Goal: Complete application form

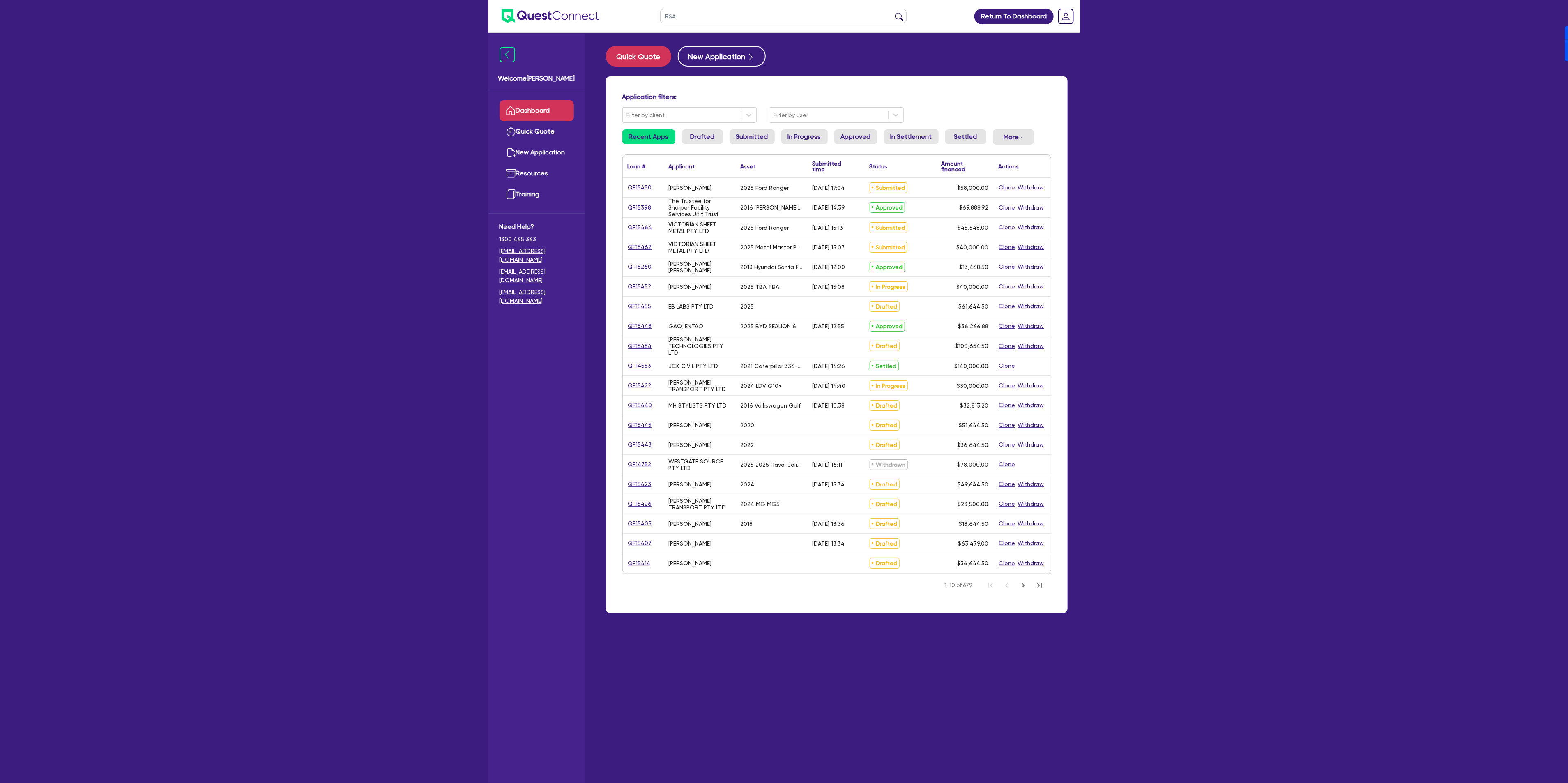
type input "RSA"
click at [893, 12] on button "submit" at bounding box center [900, 18] width 13 height 12
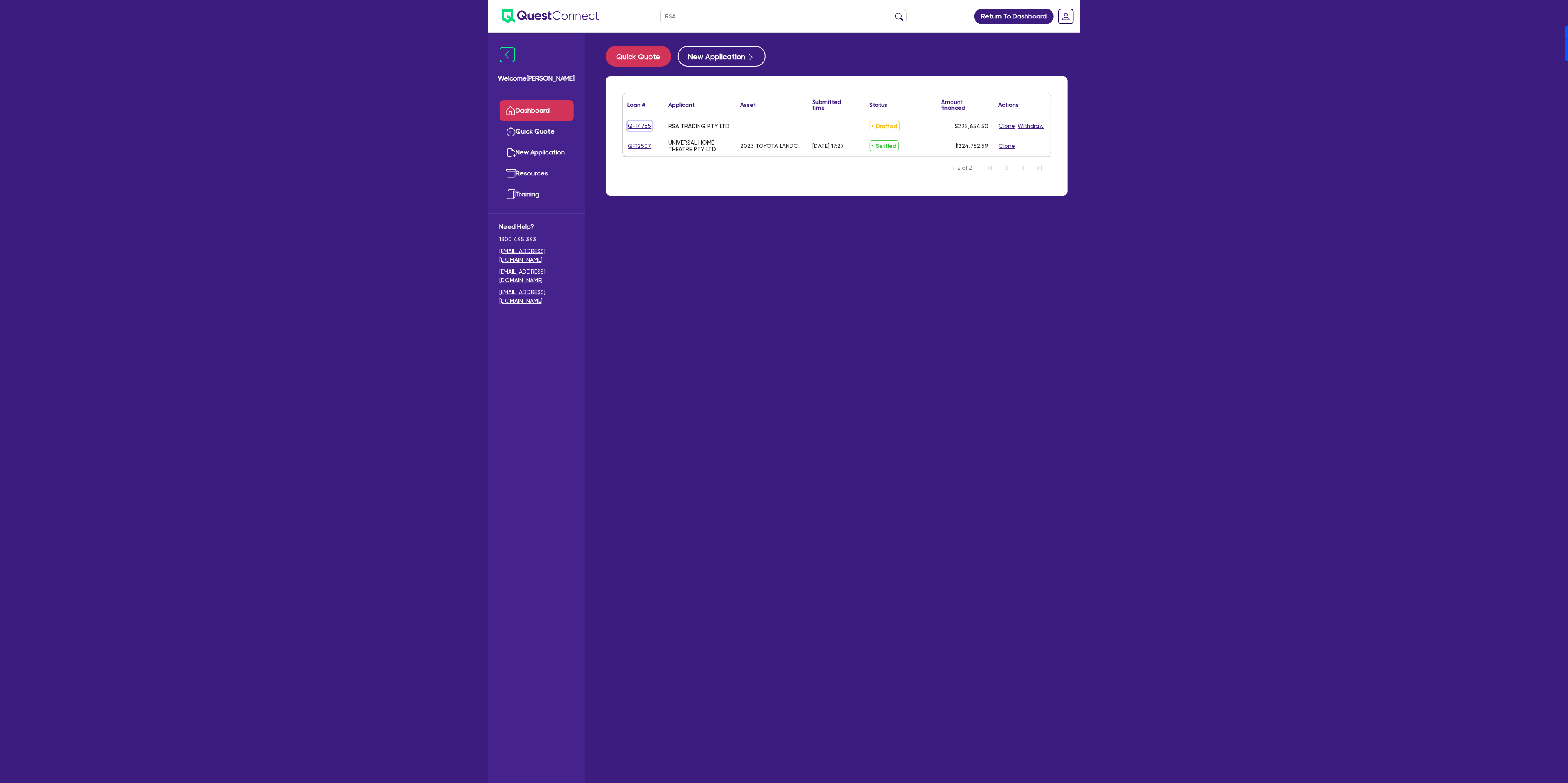
click at [640, 127] on link "QF14785" at bounding box center [640, 126] width 24 height 10
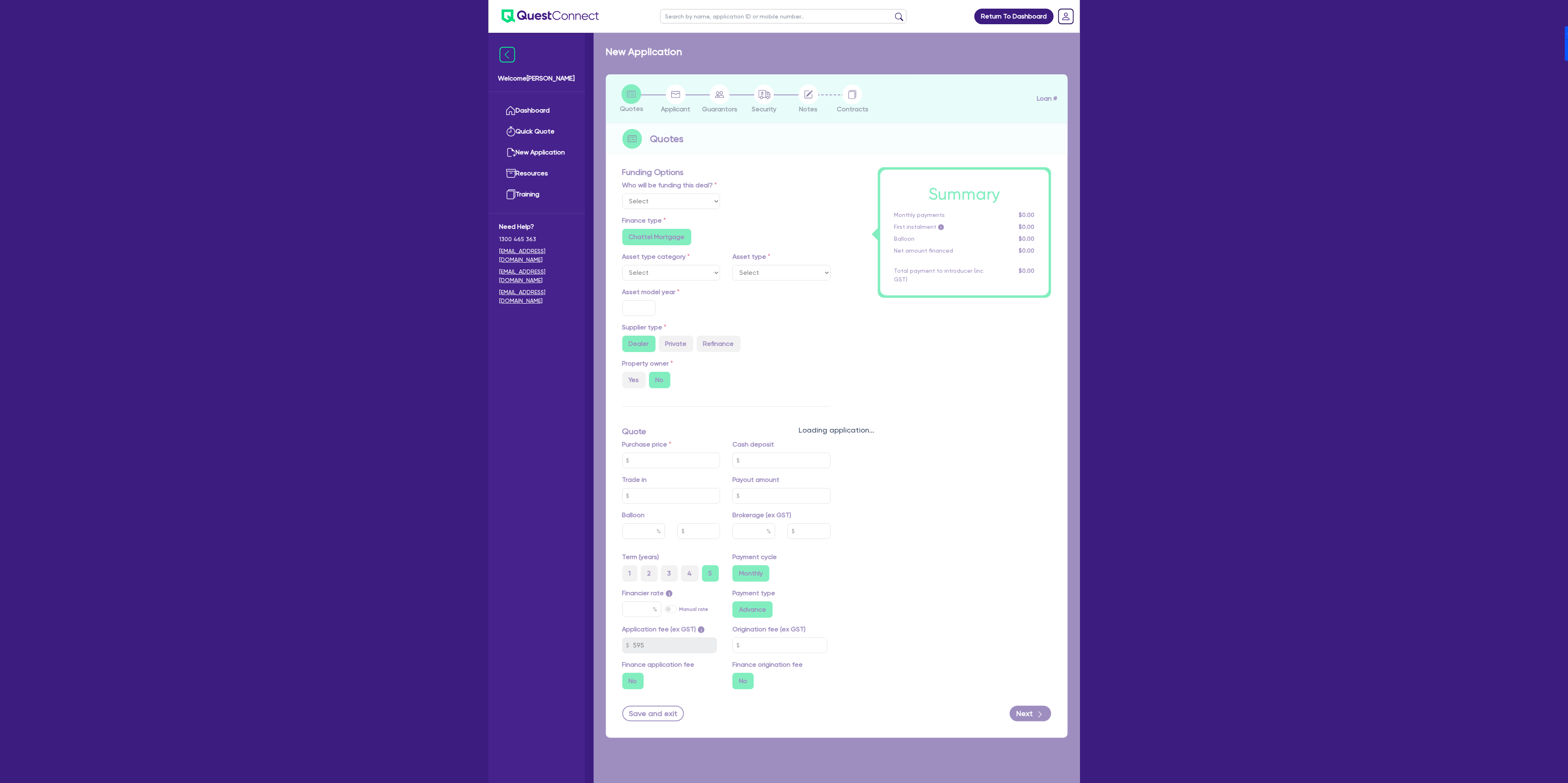
radio input "false"
radio input "true"
type input "225,000"
type input "4"
type input "9,026.18"
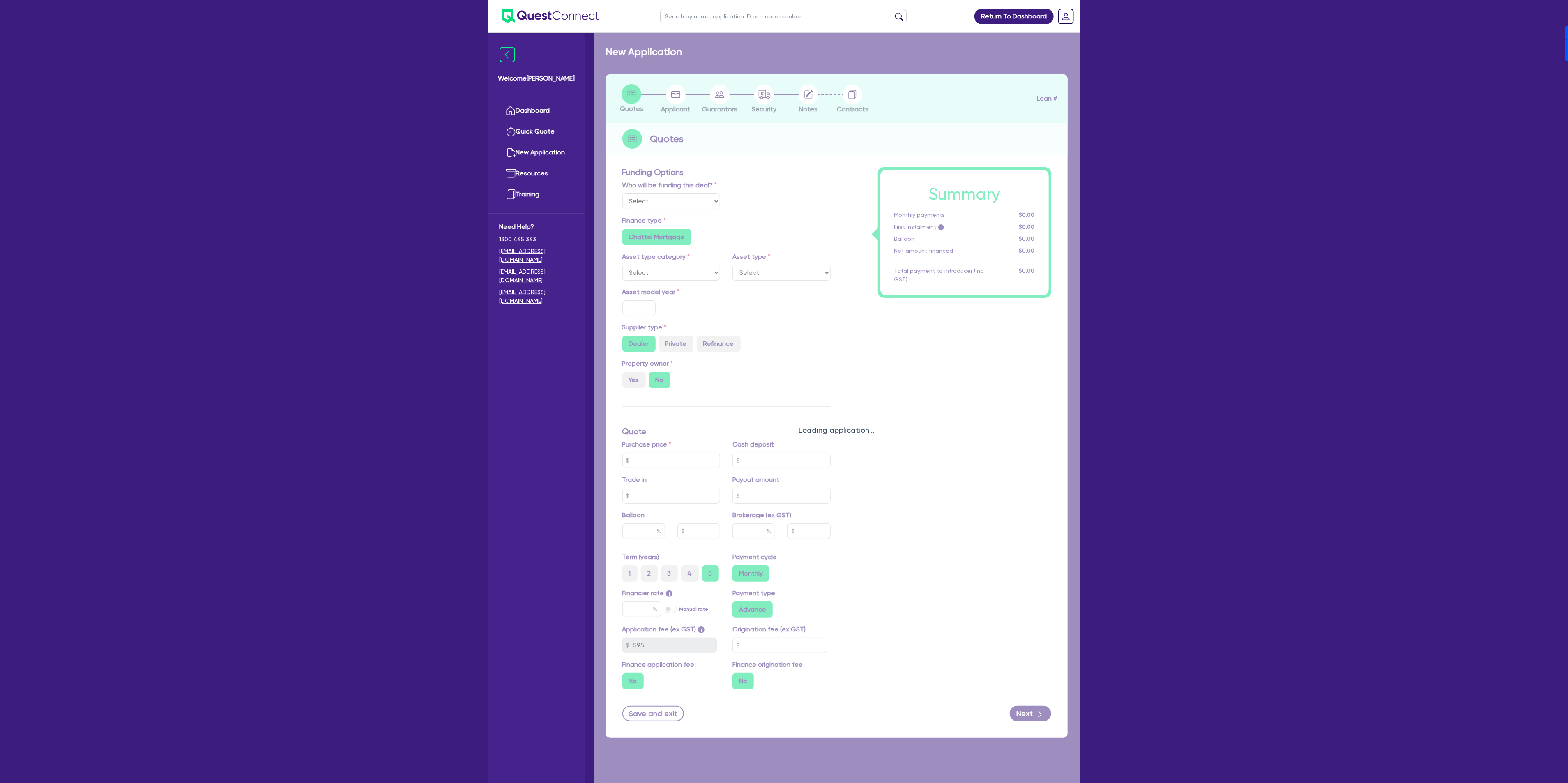
type input "17"
radio input "false"
radio input "true"
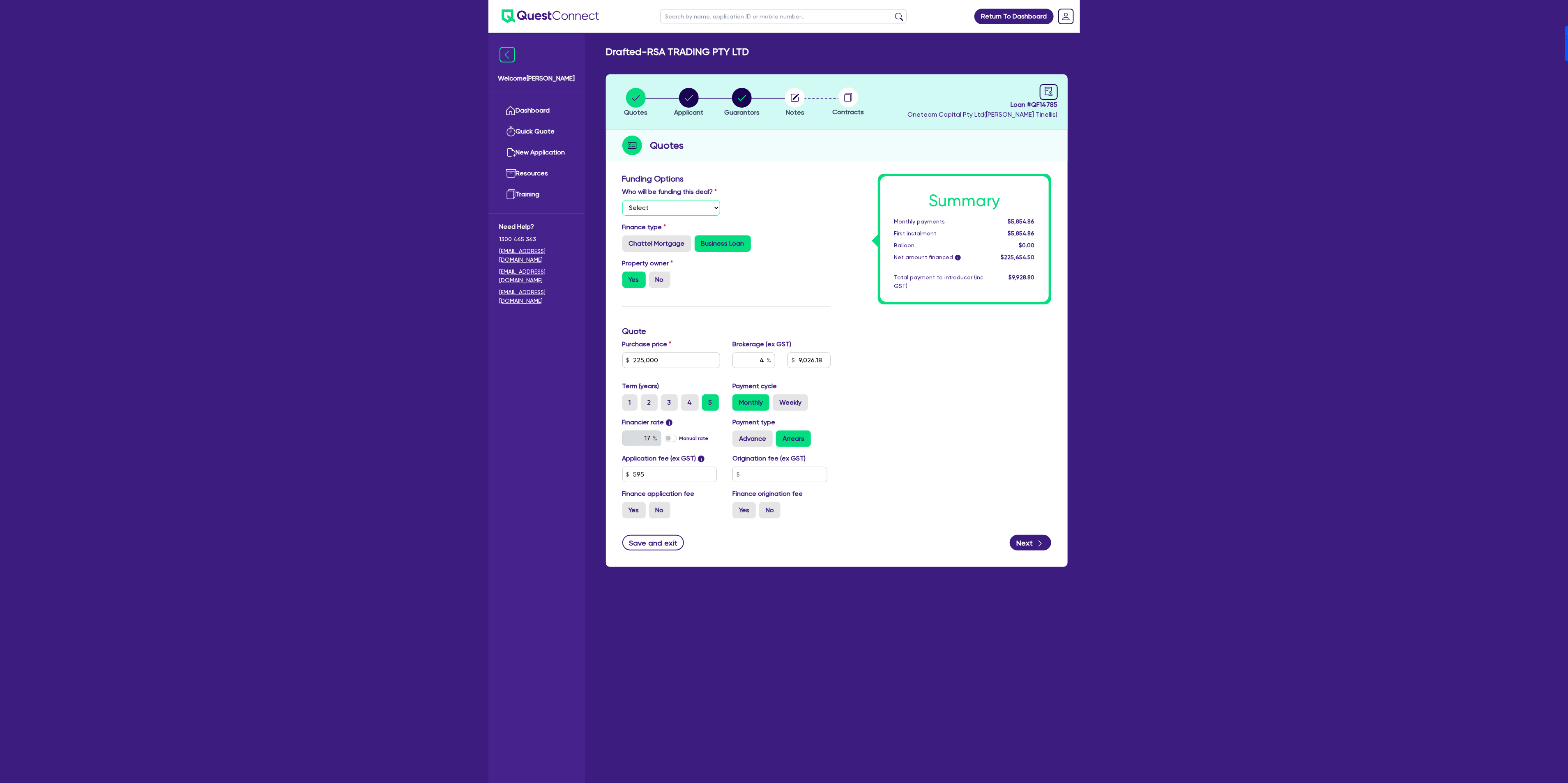
click at [682, 209] on select "Select I will fund 100% I will co-fund with Quest I want Quest to fund 100% Oth…" at bounding box center [671, 208] width 98 height 16
select select "Other"
click at [622, 200] on select "Select I will fund 100% I will co-fund with Quest I want Quest to fund 100% Oth…" at bounding box center [671, 208] width 98 height 16
type input "225,000"
type input "9,026.18"
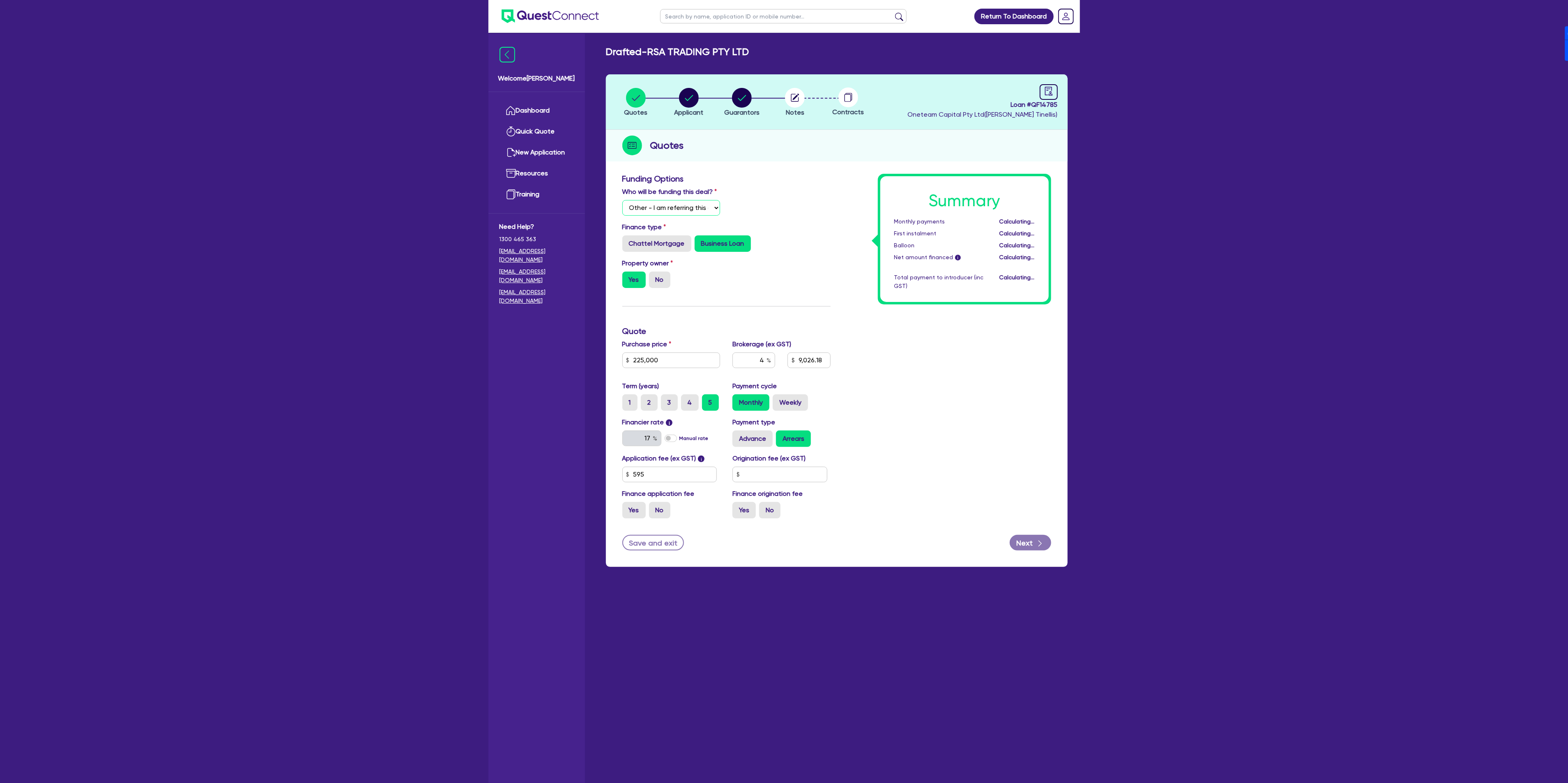
type input "225,000"
type input "9,026.18"
type input "17.95"
click at [685, 102] on circle "button" at bounding box center [689, 97] width 19 height 19
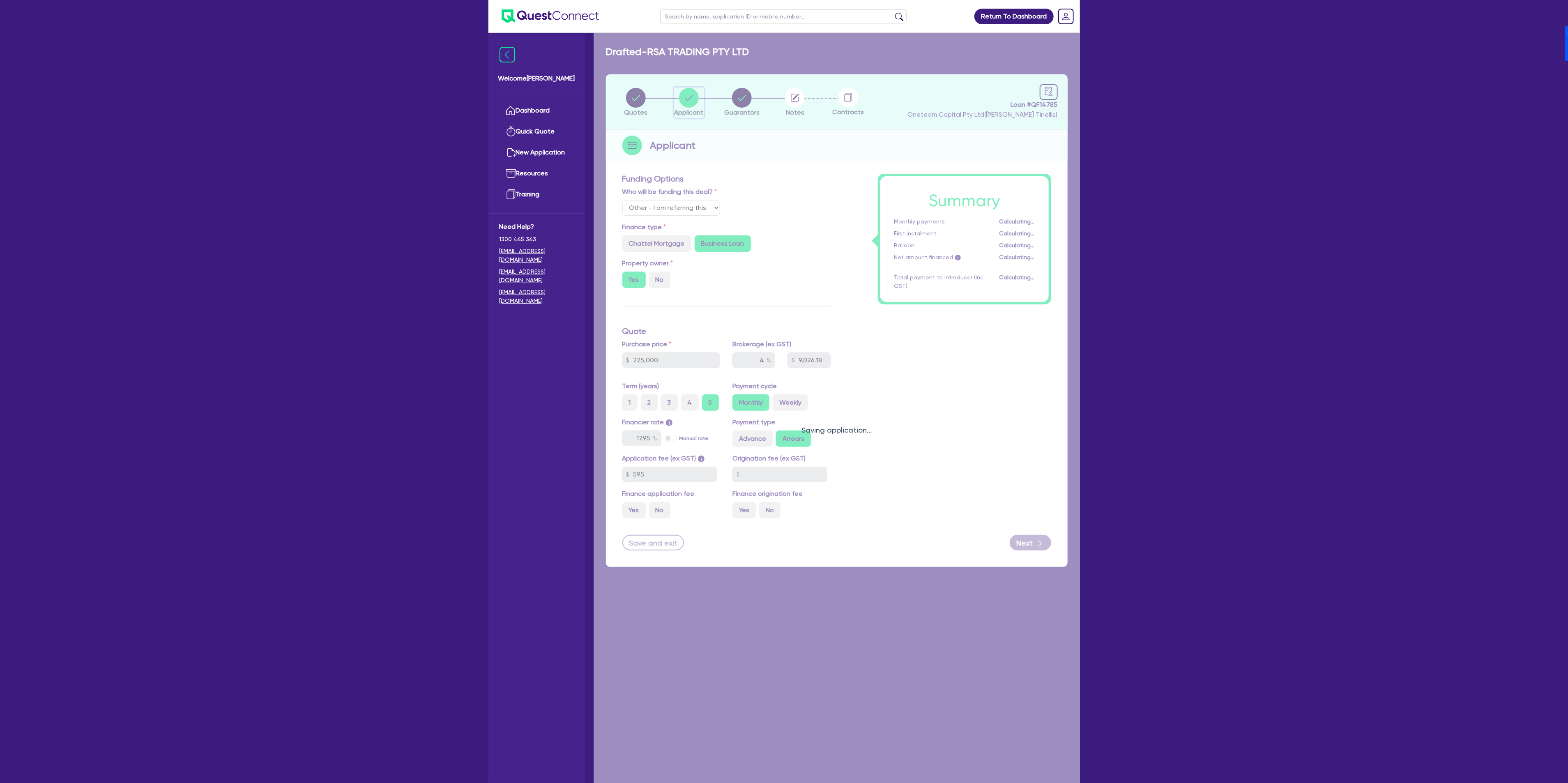
select select "COMPANY"
select select "ACCOMODATION_FOOD"
select select "RESTAURANTS"
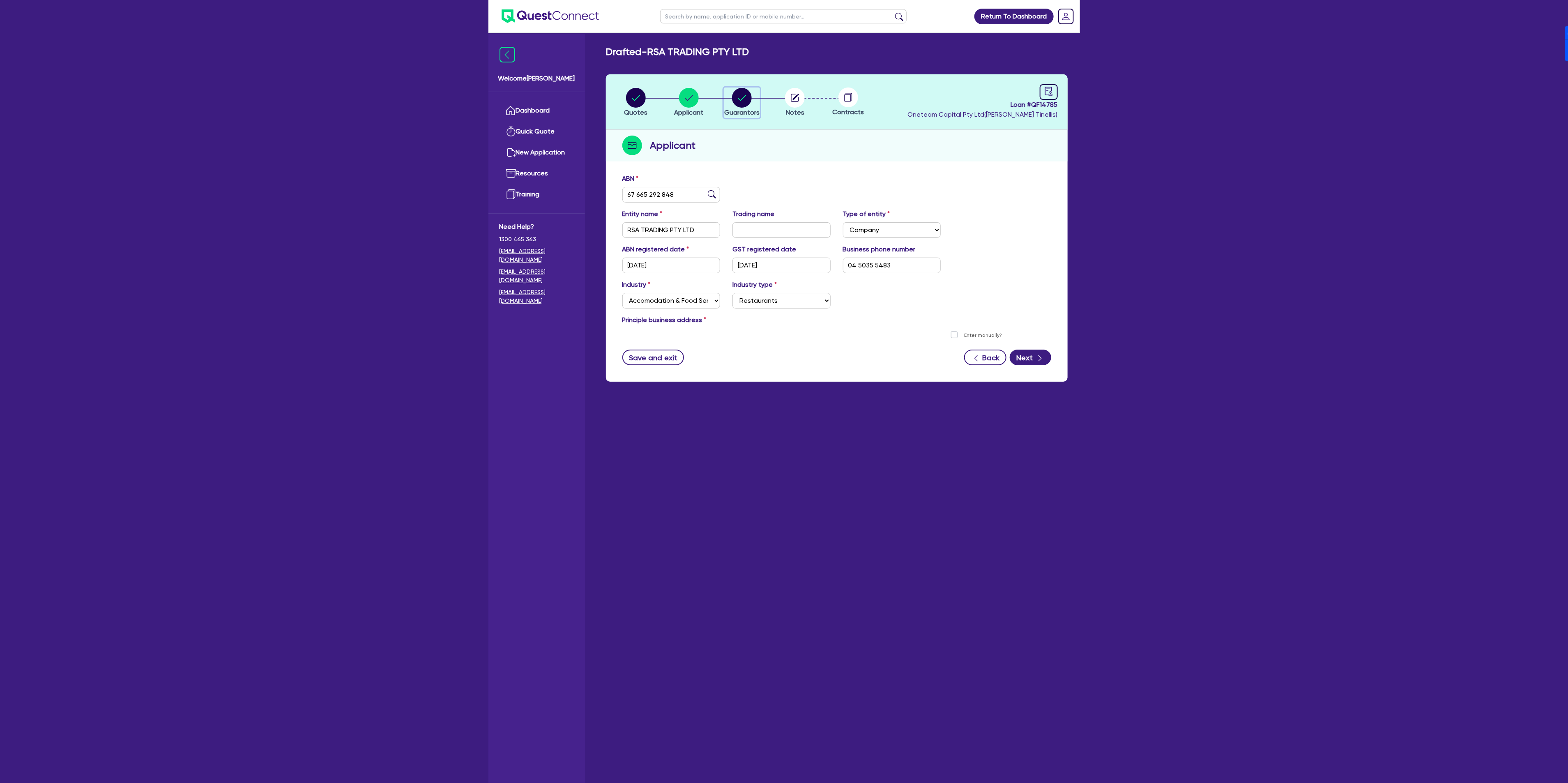
click at [741, 104] on circle "button" at bounding box center [742, 97] width 19 height 19
select select "MR"
select select "[GEOGRAPHIC_DATA]"
select select "SINGLE"
select select "MR"
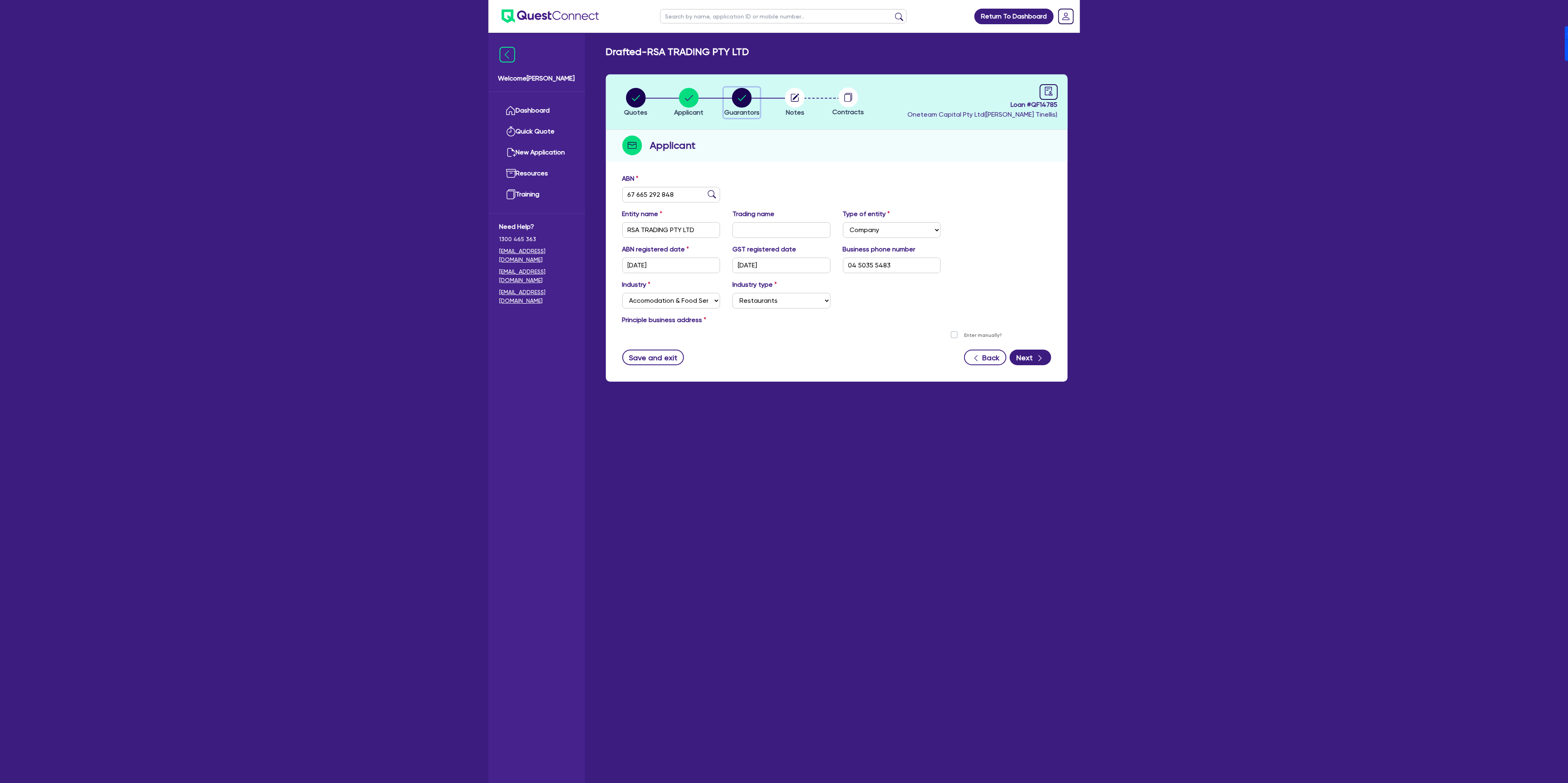
select select "[GEOGRAPHIC_DATA]"
select select "SINGLE"
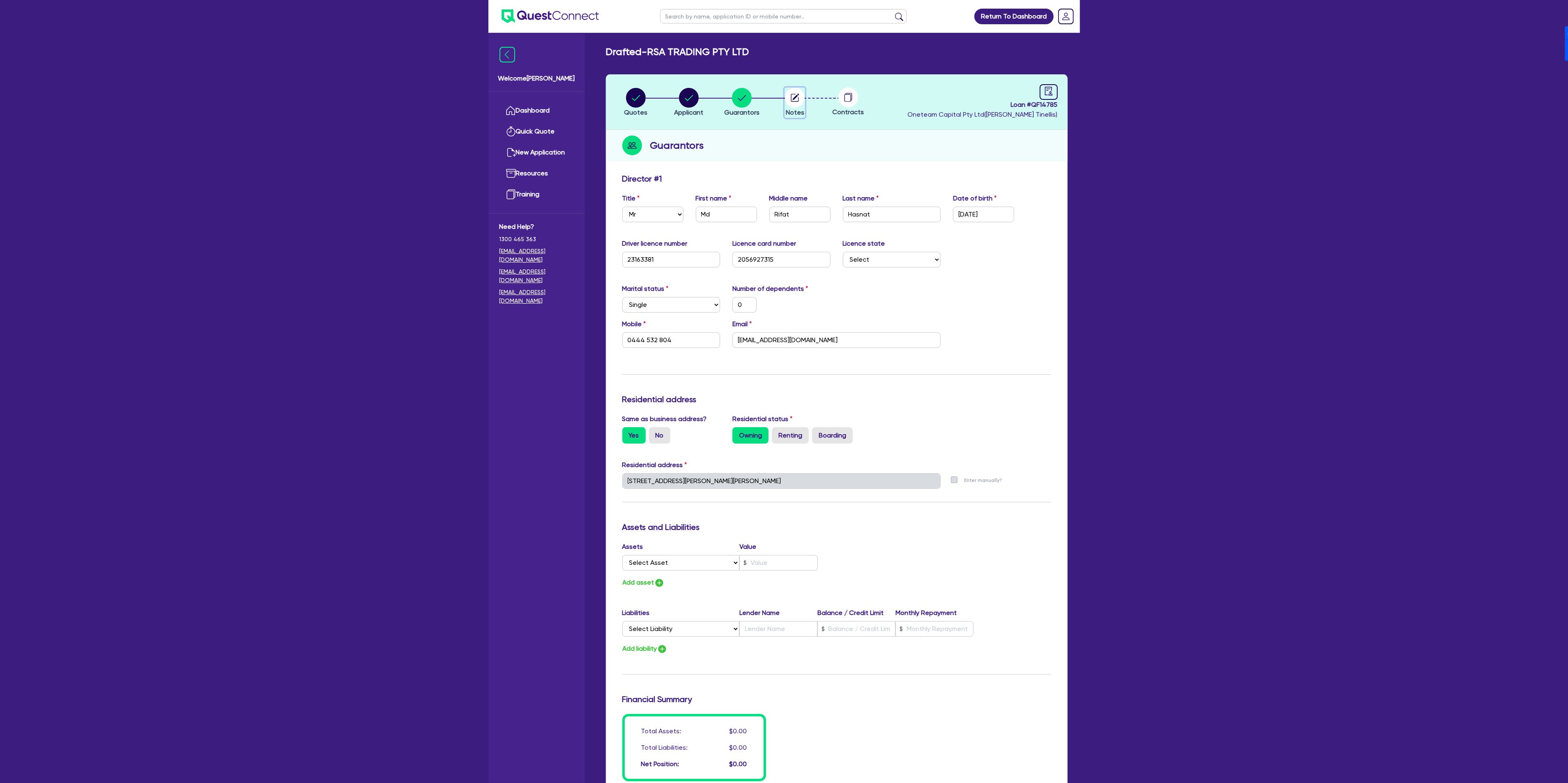
click at [794, 103] on circle "button" at bounding box center [795, 97] width 19 height 19
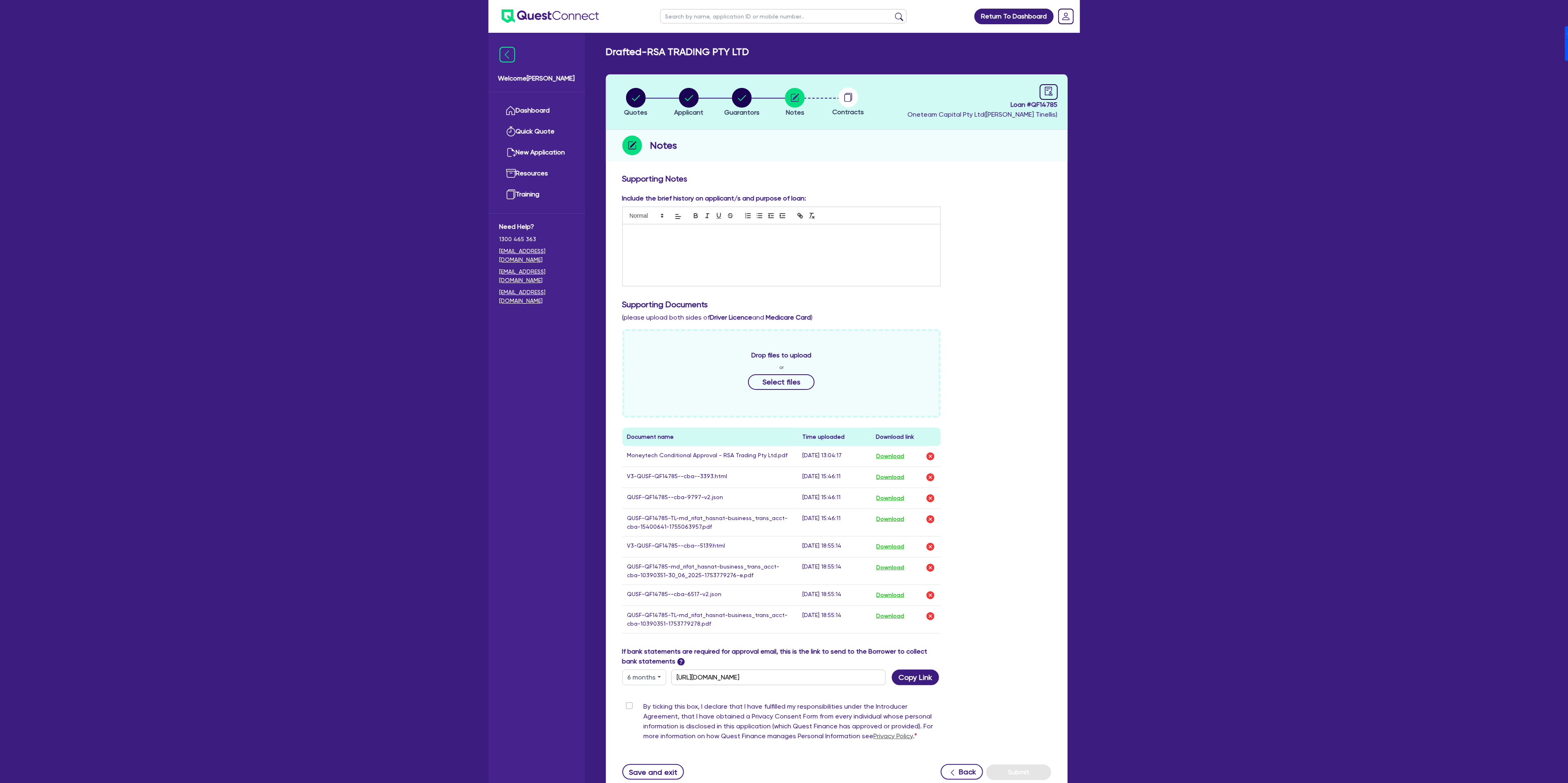
click at [1045, 106] on span "Loan # QF14785" at bounding box center [982, 105] width 150 height 10
click at [1046, 106] on span "Loan # QF14785" at bounding box center [982, 105] width 150 height 10
copy span "QF14785"
drag, startPoint x: 651, startPoint y: 51, endPoint x: 749, endPoint y: 45, distance: 98.2
click at [749, 45] on main "Drafted - RSA TRADING PTY LTD Quotes Applicant [GEOGRAPHIC_DATA] Notes Contract…" at bounding box center [836, 429] width 486 height 793
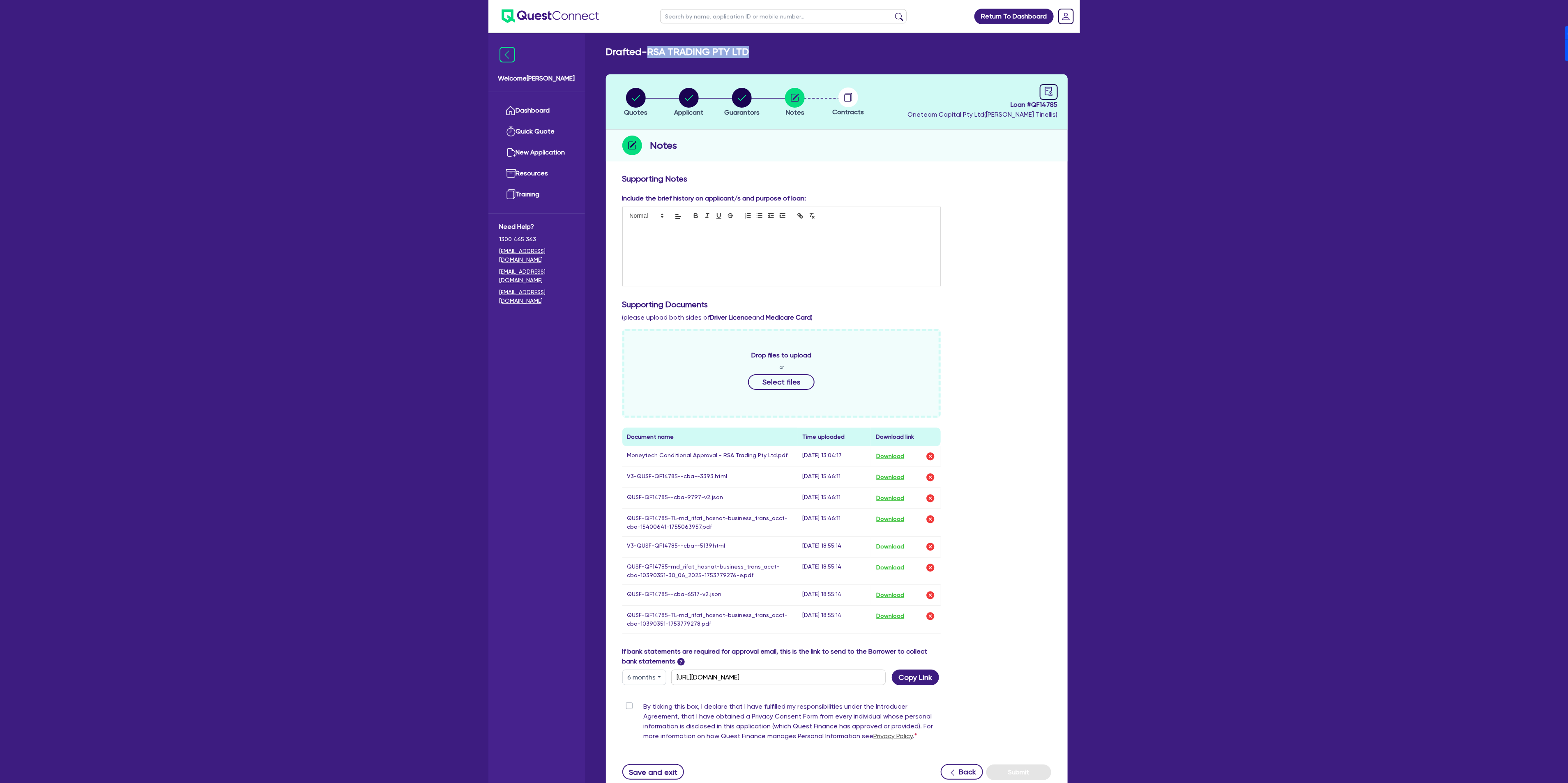
copy h2 "RSA TRADING PTY LTD"
click at [536, 117] on link "Dashboard" at bounding box center [537, 111] width 74 height 21
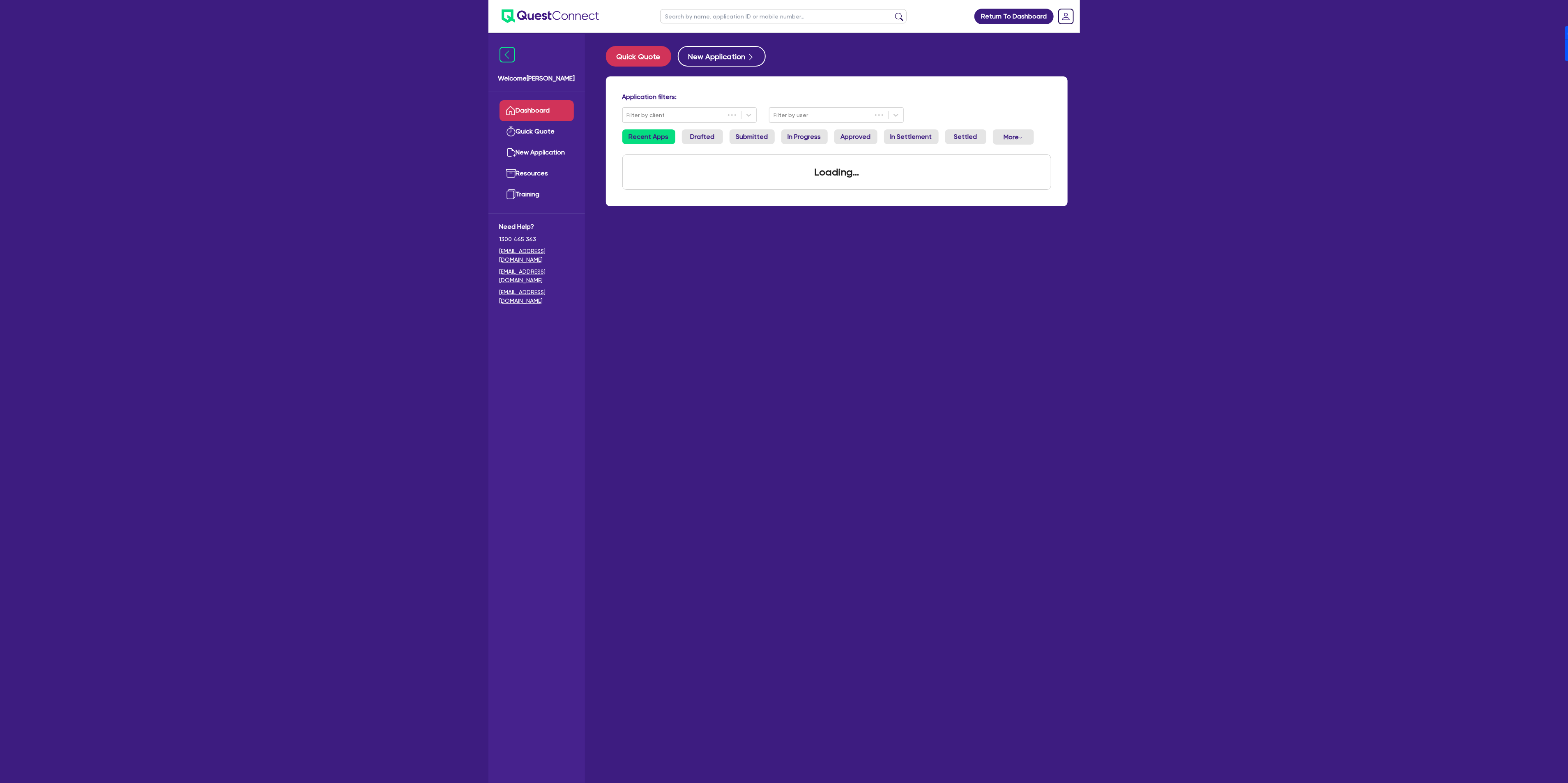
click at [702, 13] on input "text" at bounding box center [783, 16] width 247 height 15
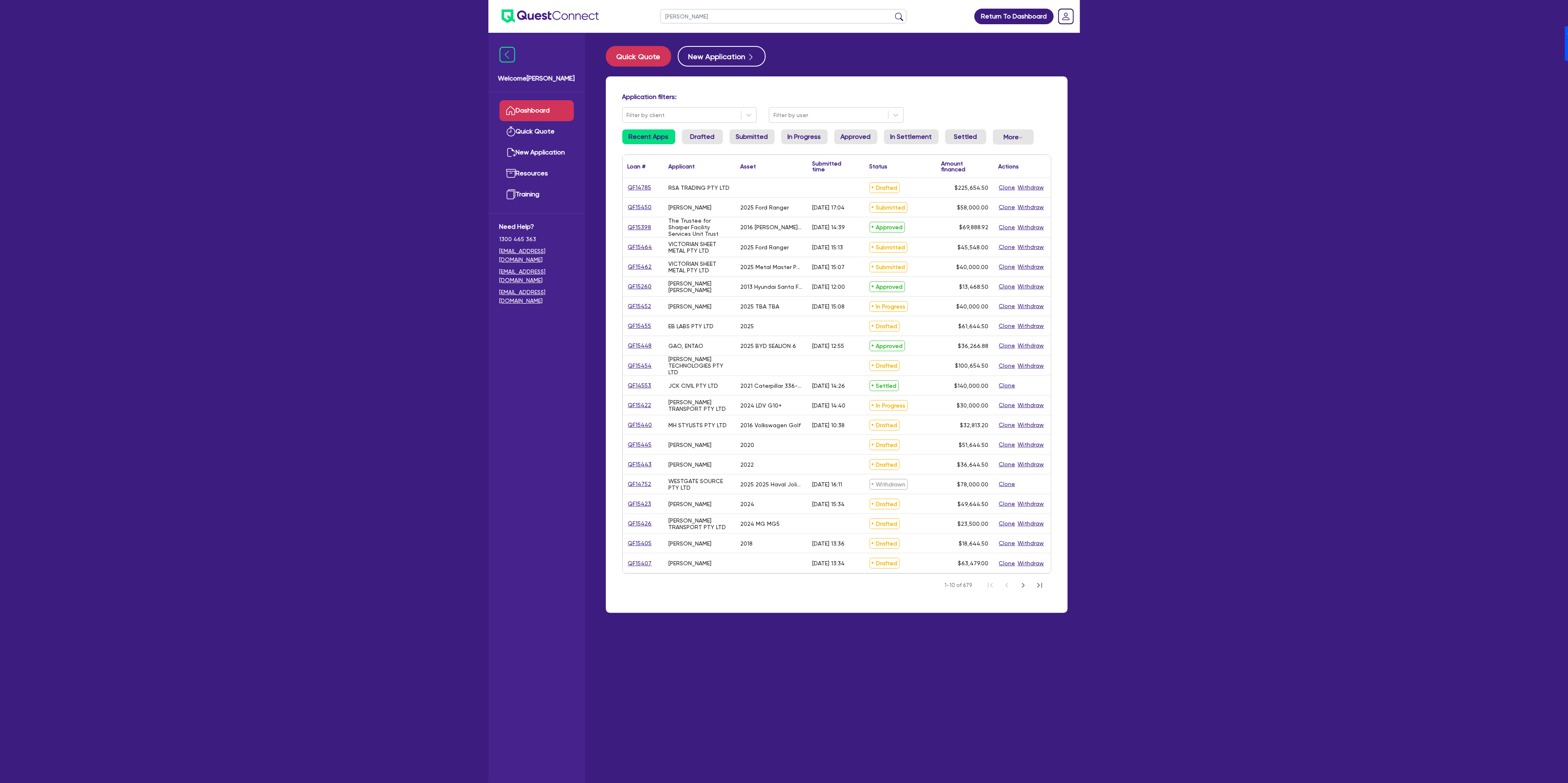
type input "[PERSON_NAME]"
click at [893, 12] on button "submit" at bounding box center [900, 18] width 13 height 12
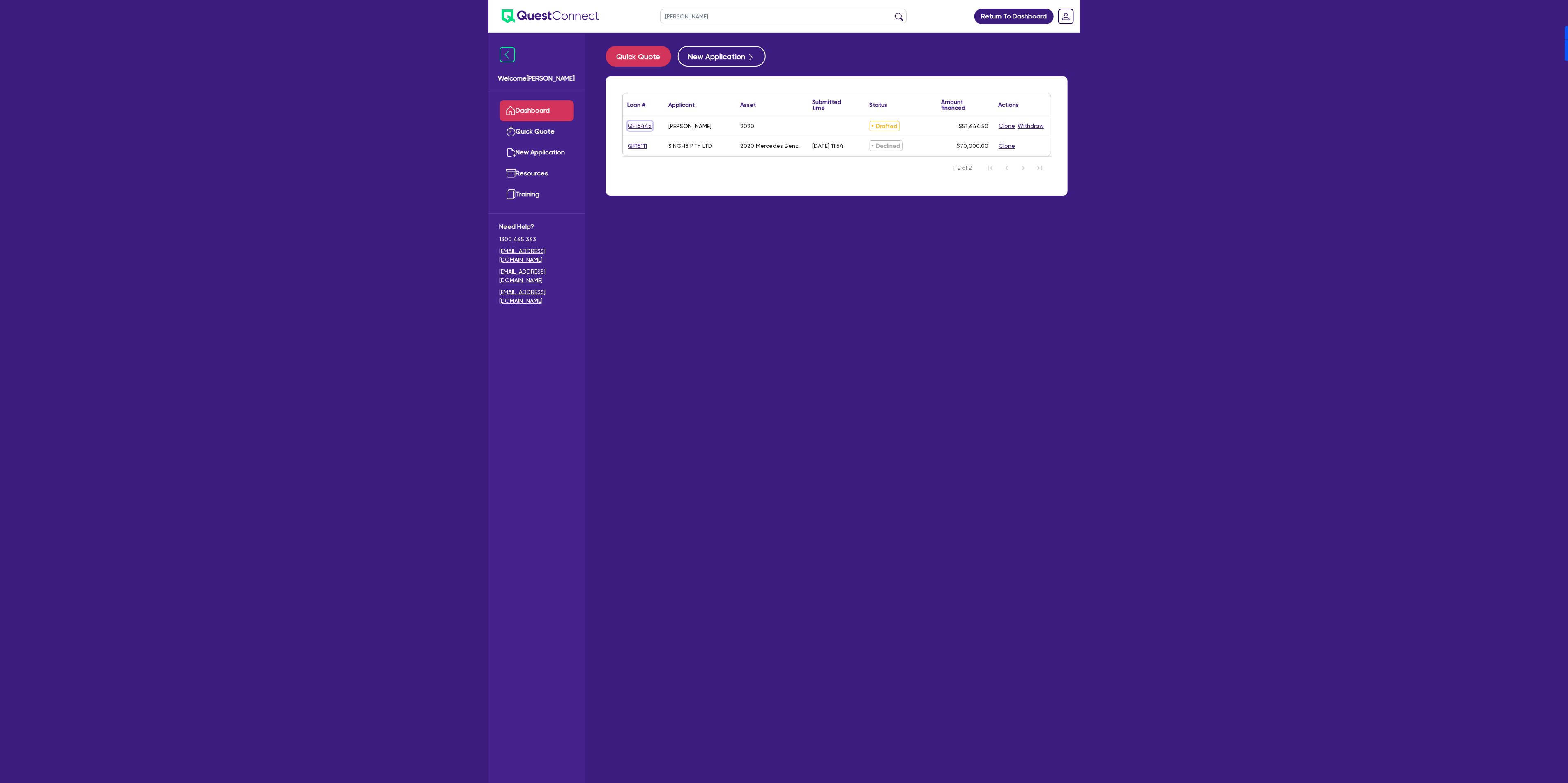
click at [649, 126] on link "QF15445" at bounding box center [640, 126] width 24 height 10
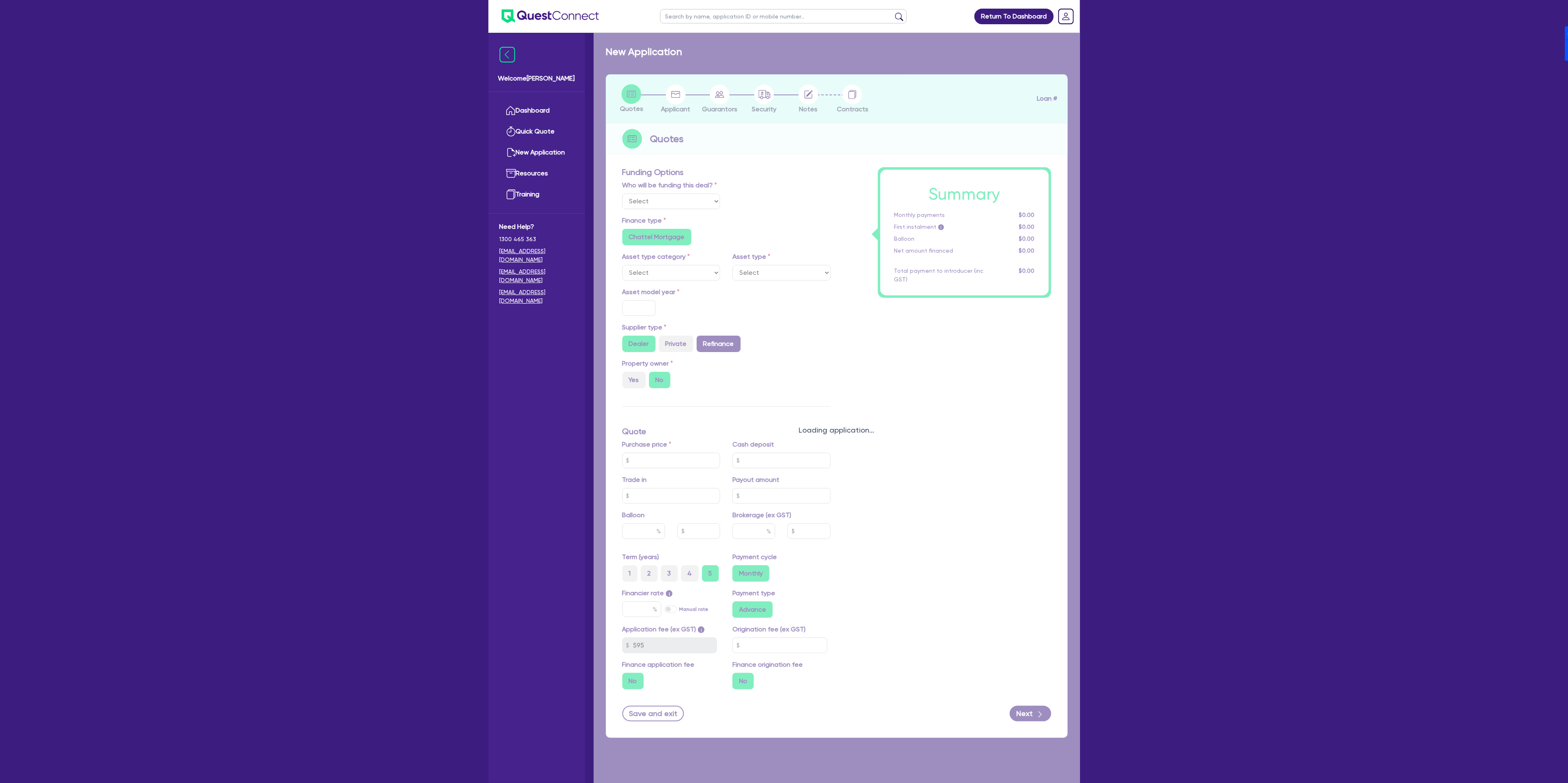
select select "Other"
select select "CARS_AND_LIGHT_TRUCKS"
type input "2020"
radio input "true"
type input "50,000"
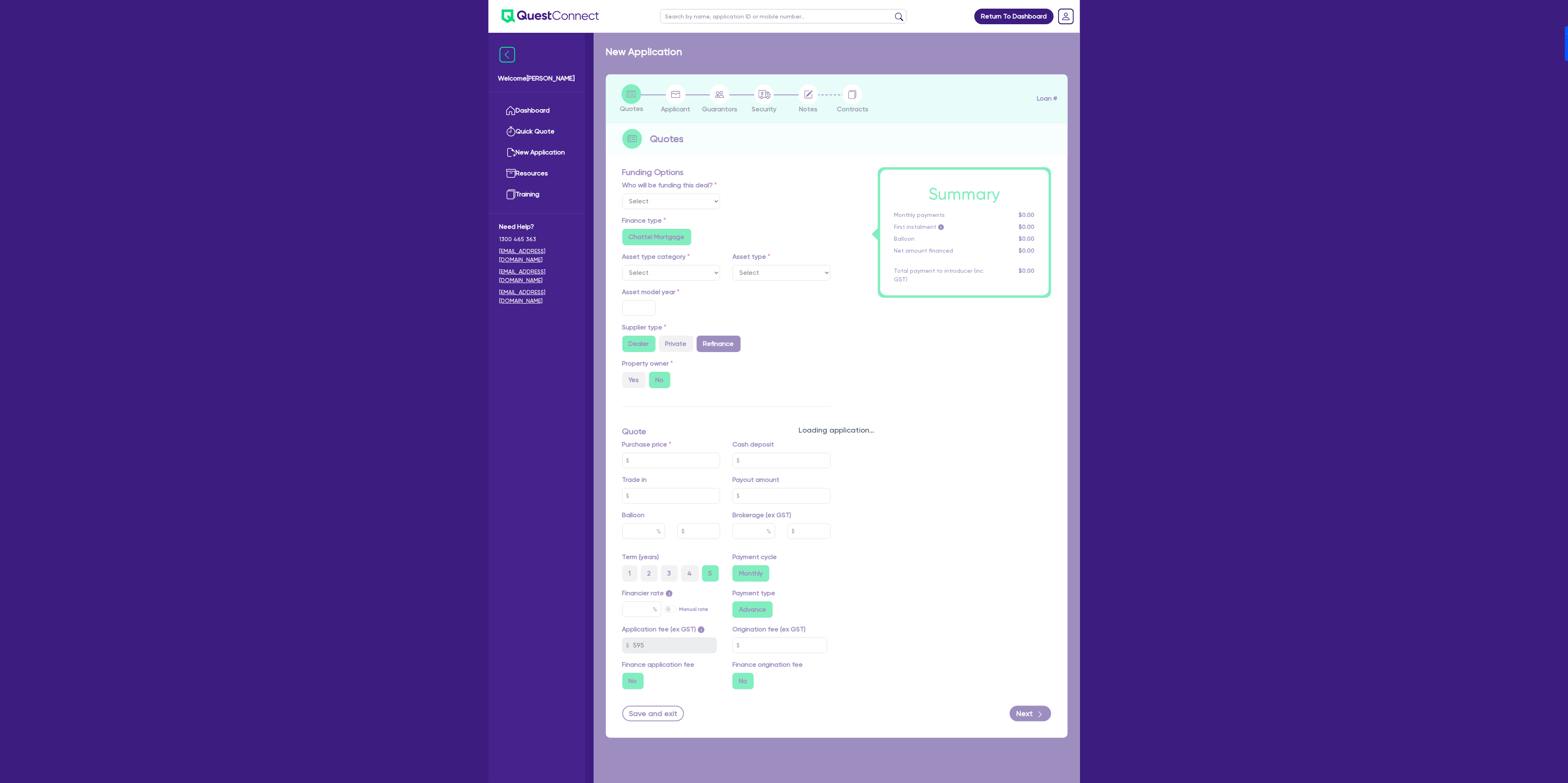
type input "4"
type input "2,065.78"
type input "17.95"
radio input "false"
type input "900"
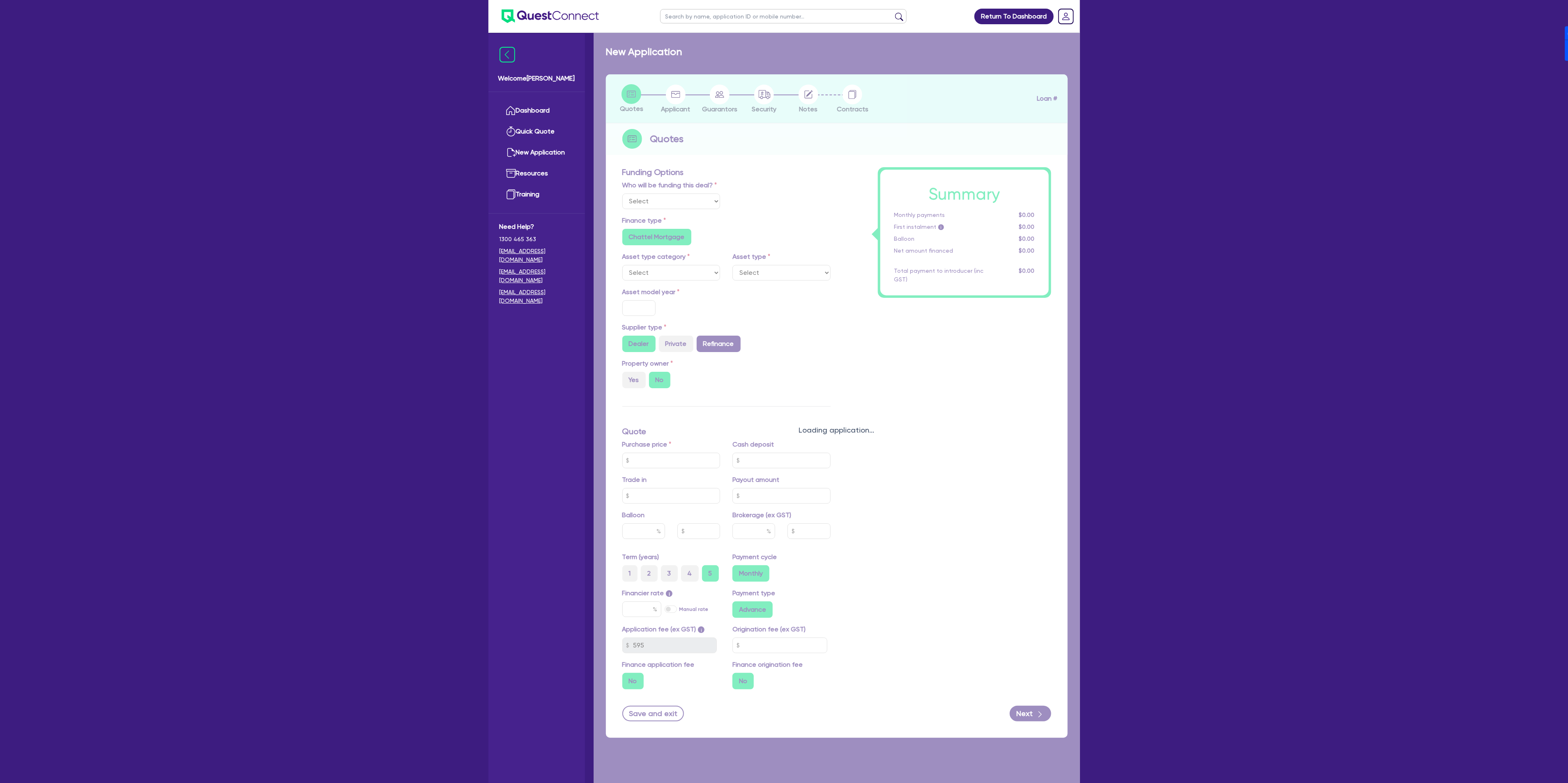
radio input "true"
select select "PASSENGER_VEHICLES"
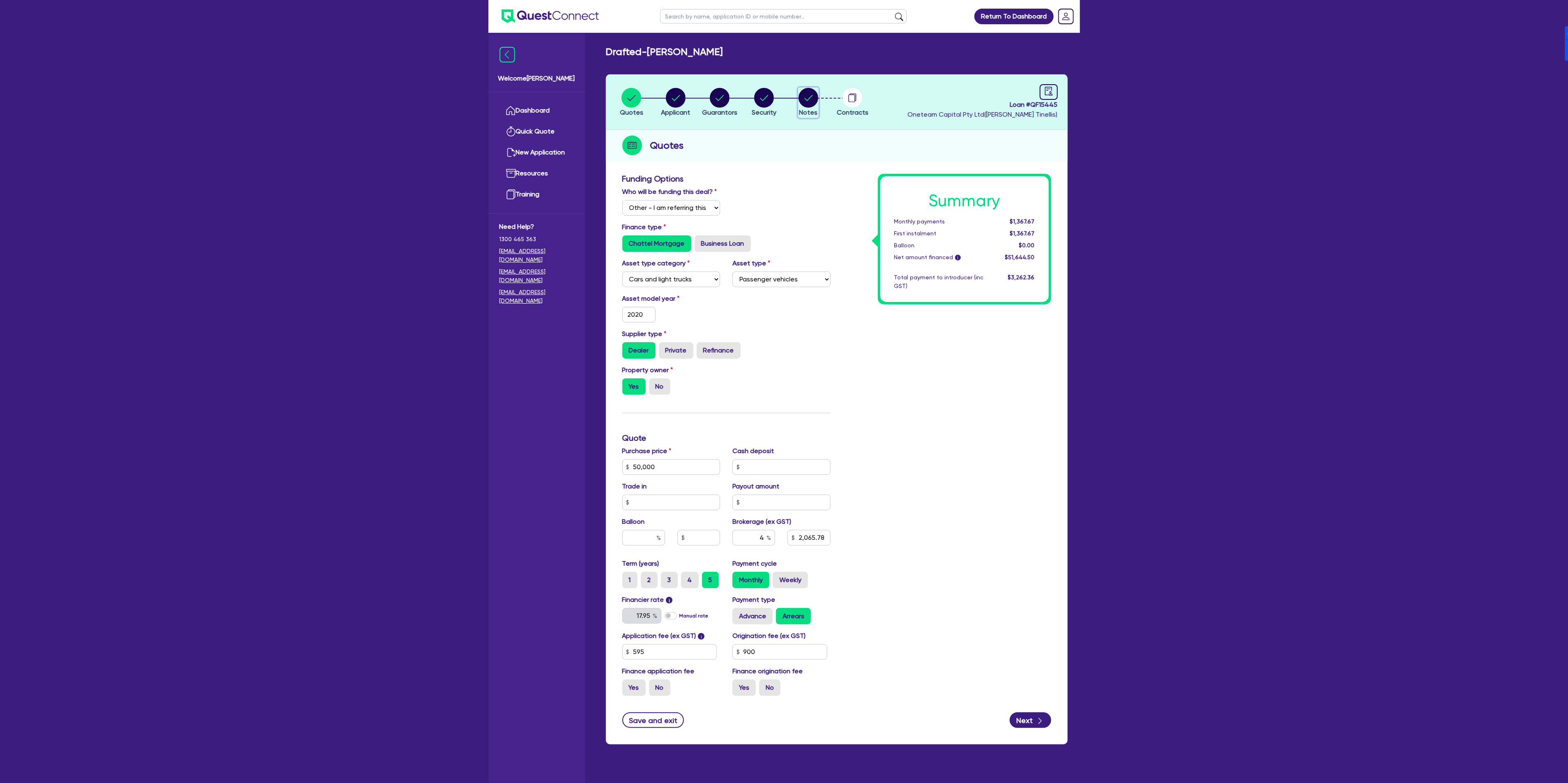
click at [810, 101] on circle "button" at bounding box center [808, 97] width 19 height 19
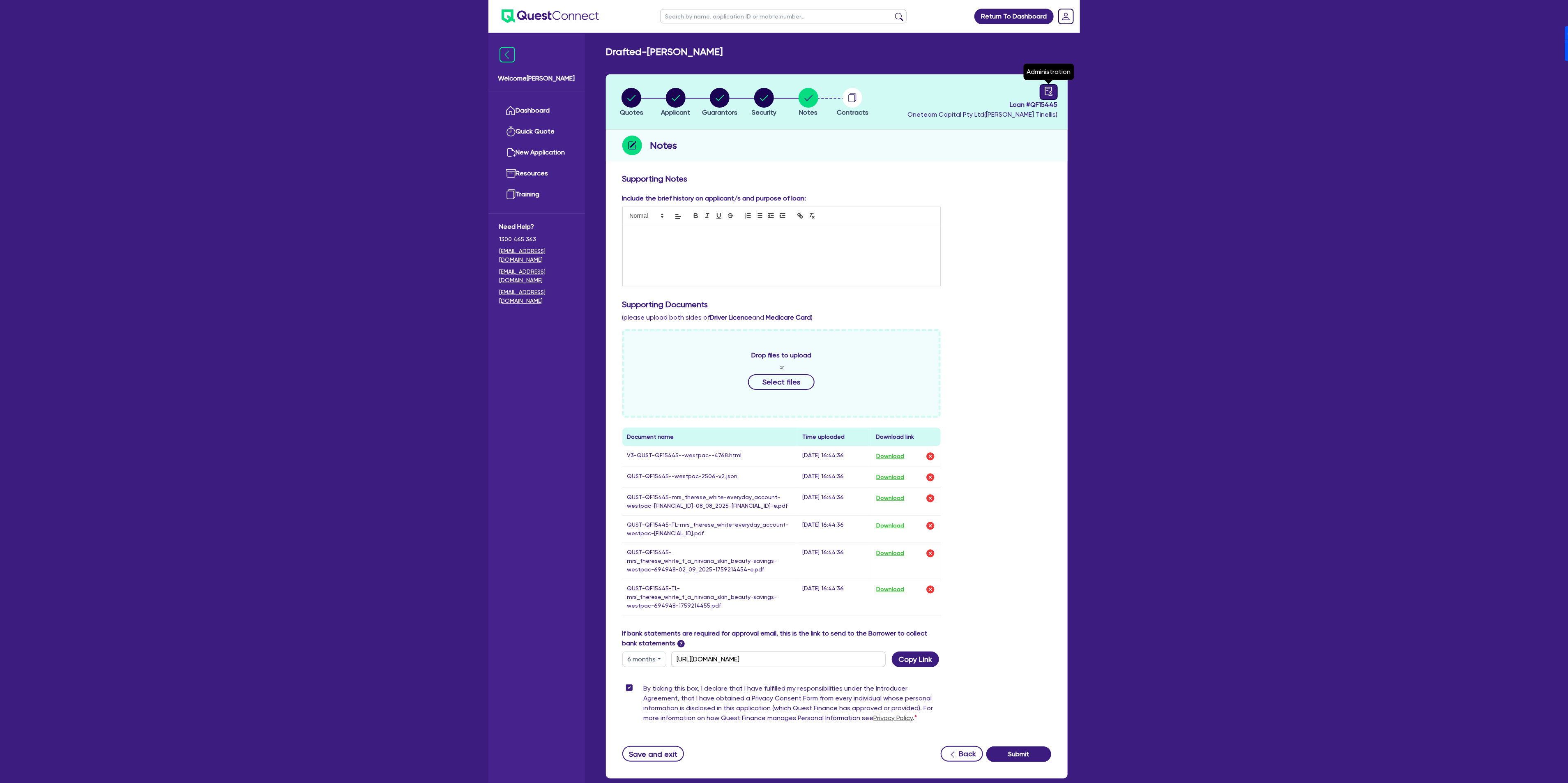
click at [1048, 97] on div at bounding box center [1049, 92] width 18 height 16
select select "DRAFTED_NEW"
select select "Other"
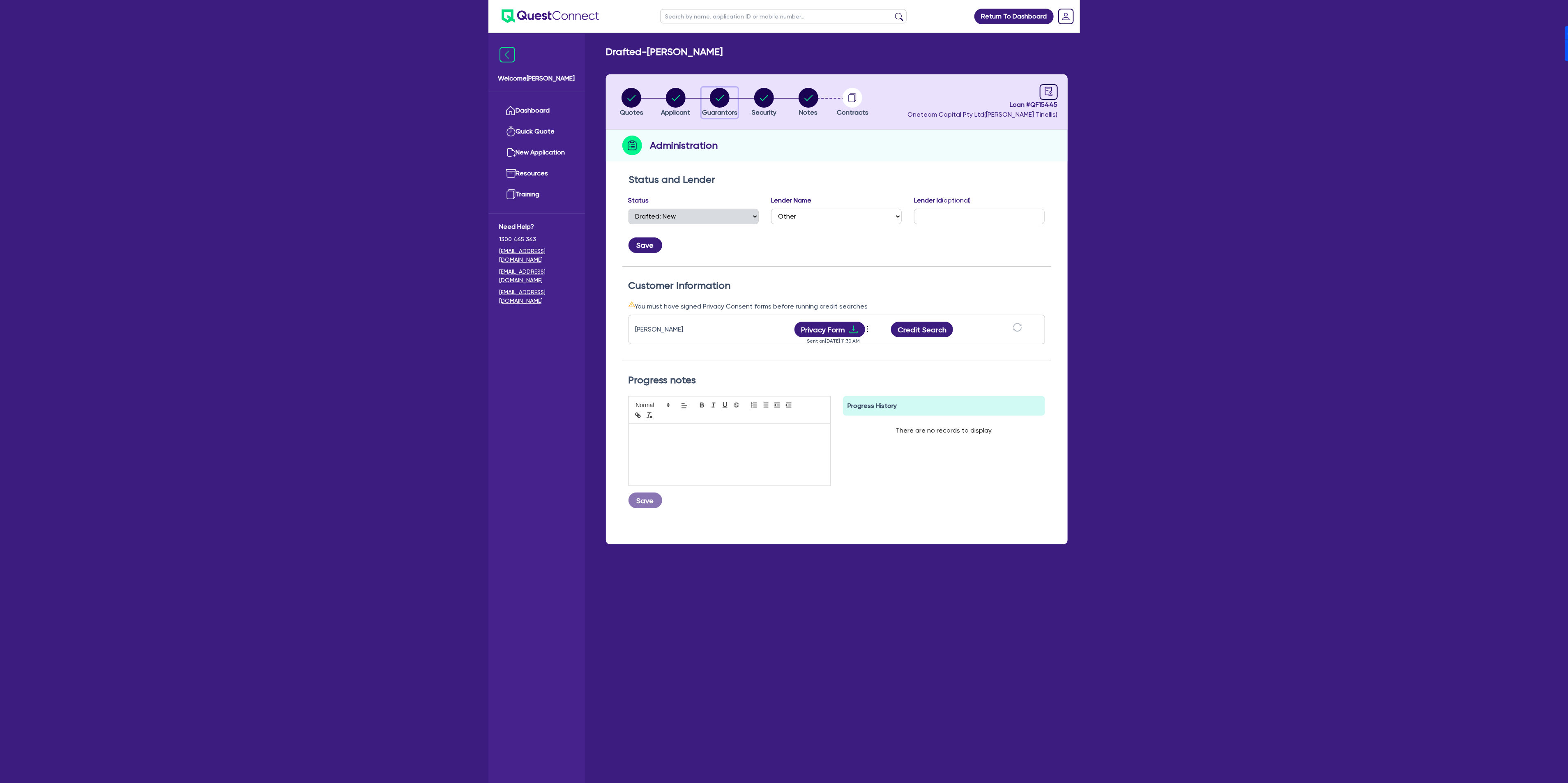
click at [716, 99] on circle "button" at bounding box center [719, 97] width 19 height 19
select select "MR"
select select "[GEOGRAPHIC_DATA]"
select select "SINGLE"
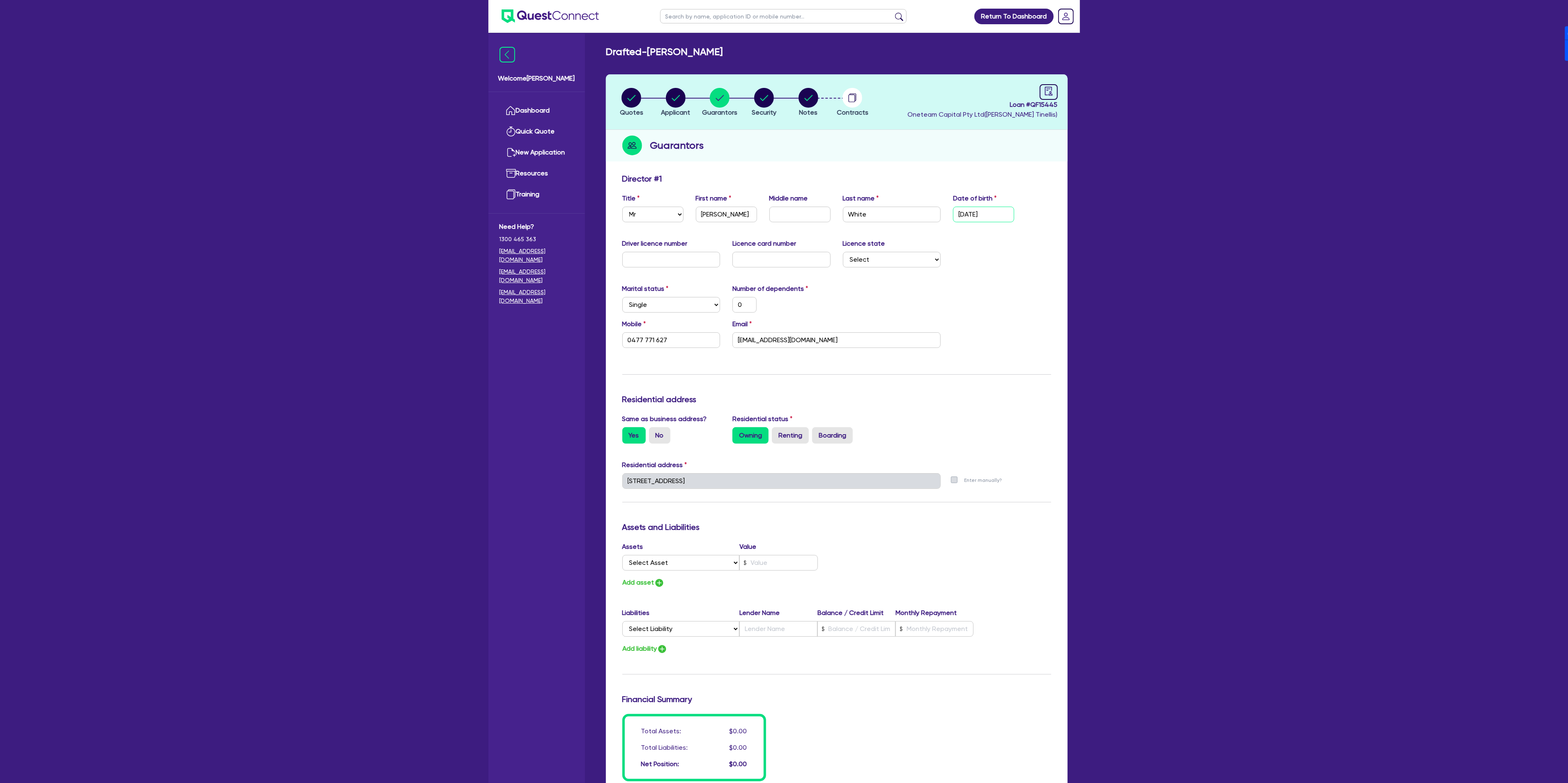
click at [967, 216] on input "[DATE]" at bounding box center [984, 214] width 61 height 16
type input "0 / /"
type input "0"
type input "0477 771 627"
type input "09/ /"
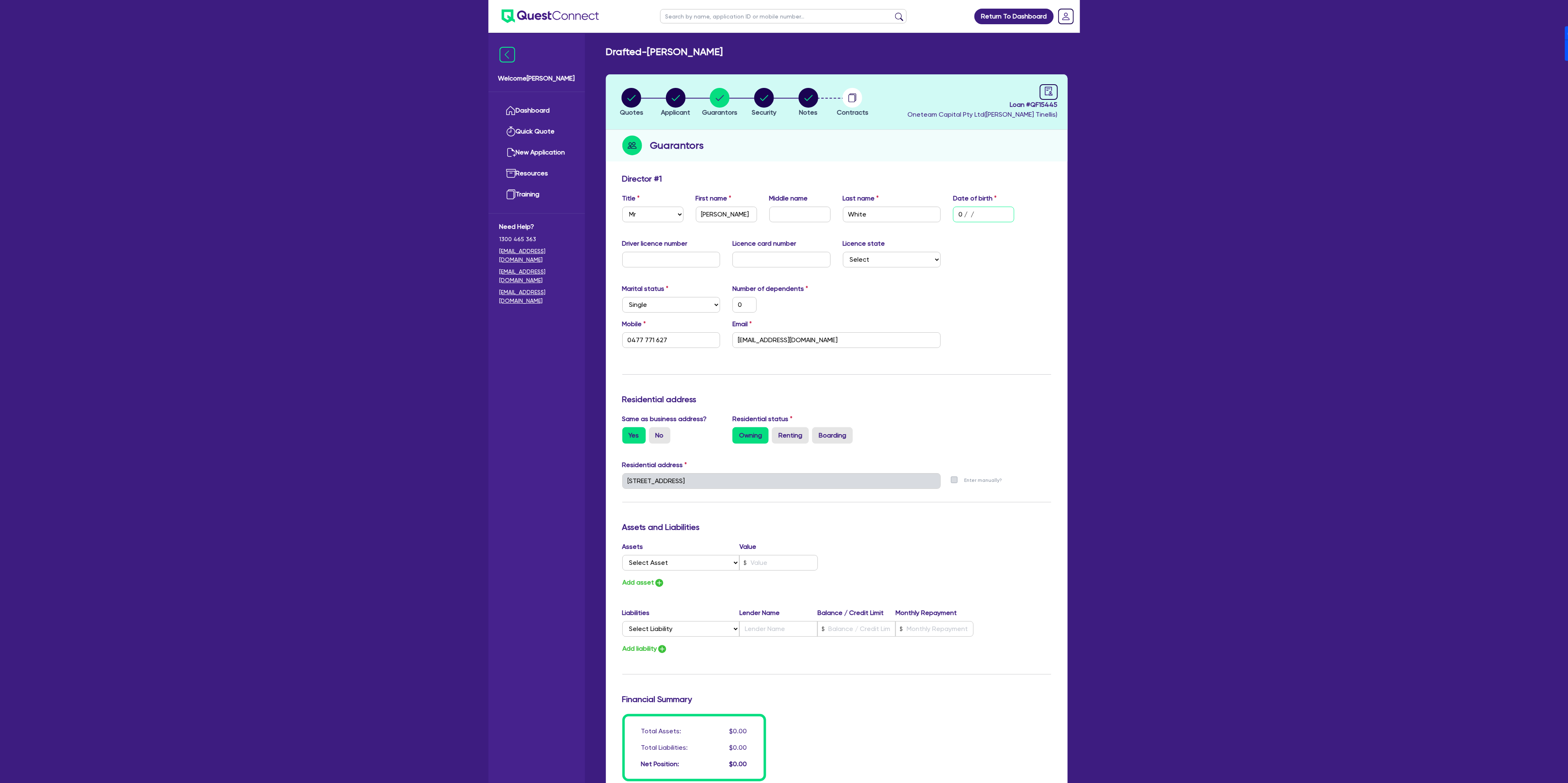
type input "0"
type input "0477 771 627"
type input "09/0 /"
type input "0"
type input "0477 771 627"
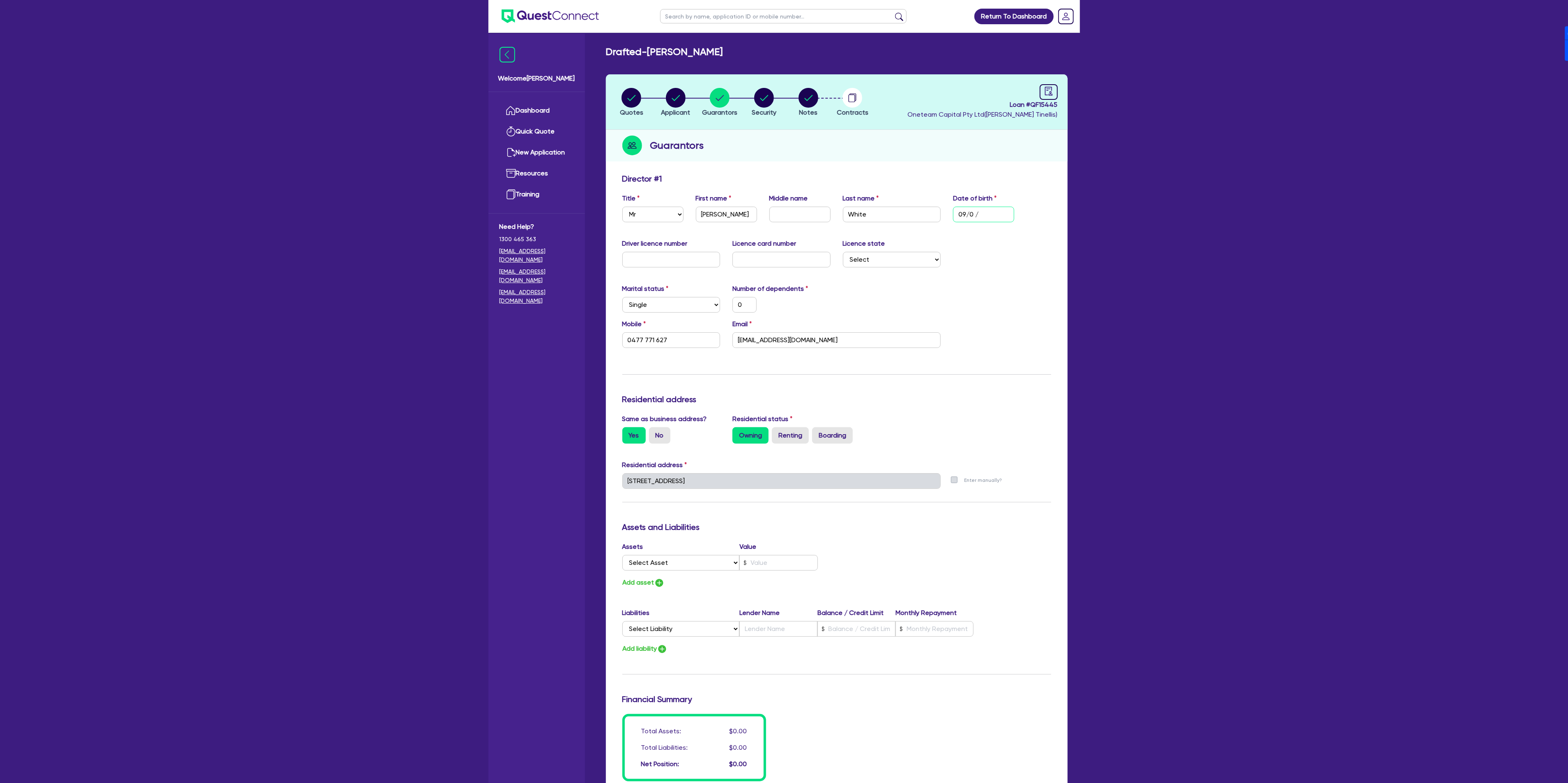
type input "09/07/"
type input "0"
type input "0477 771 627"
type input "09/07/1"
type input "0"
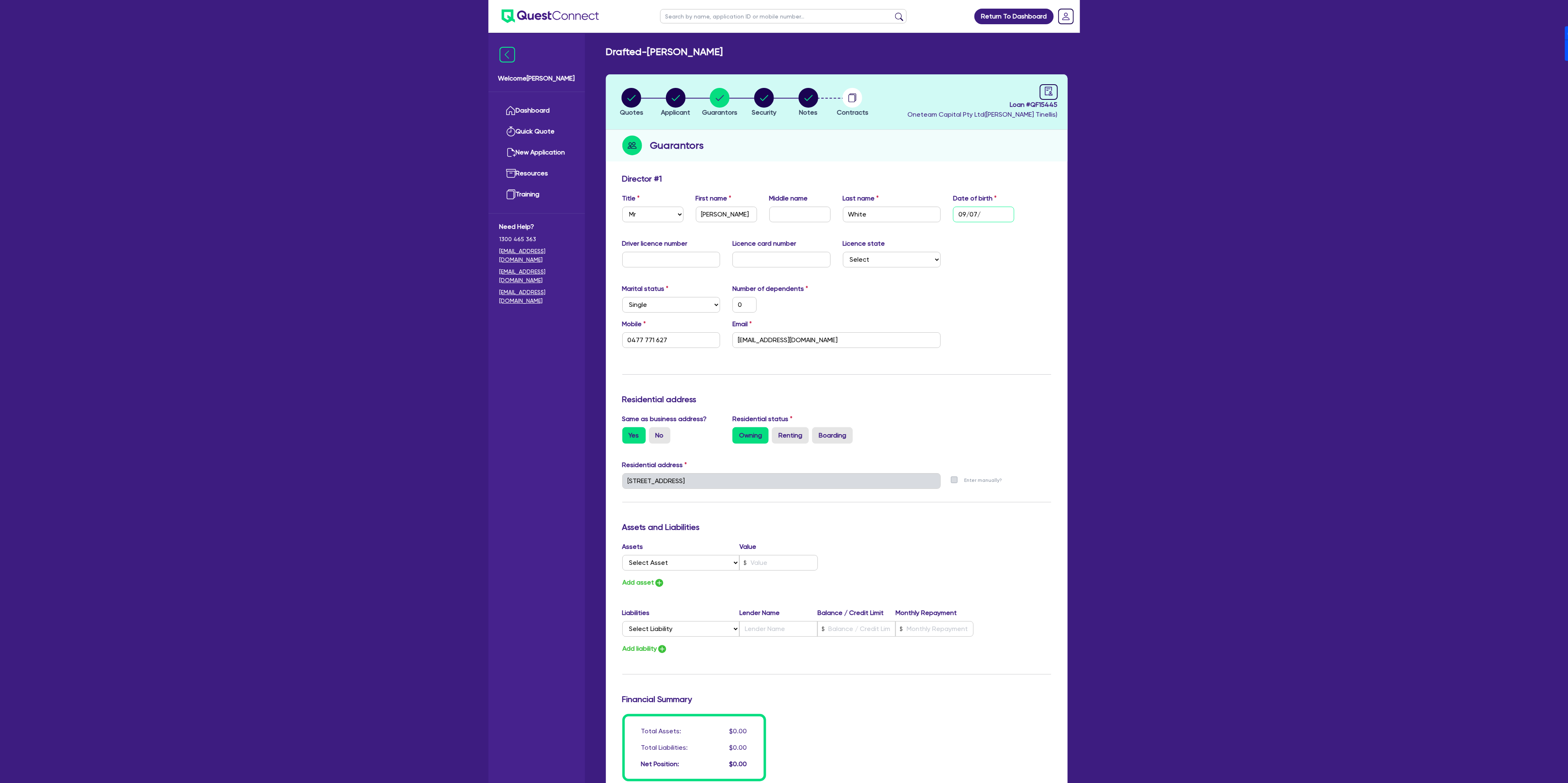
type input "0477 771 627"
type input "[DATE]"
type input "0"
type input "0477 771 627"
type input "09/07/197"
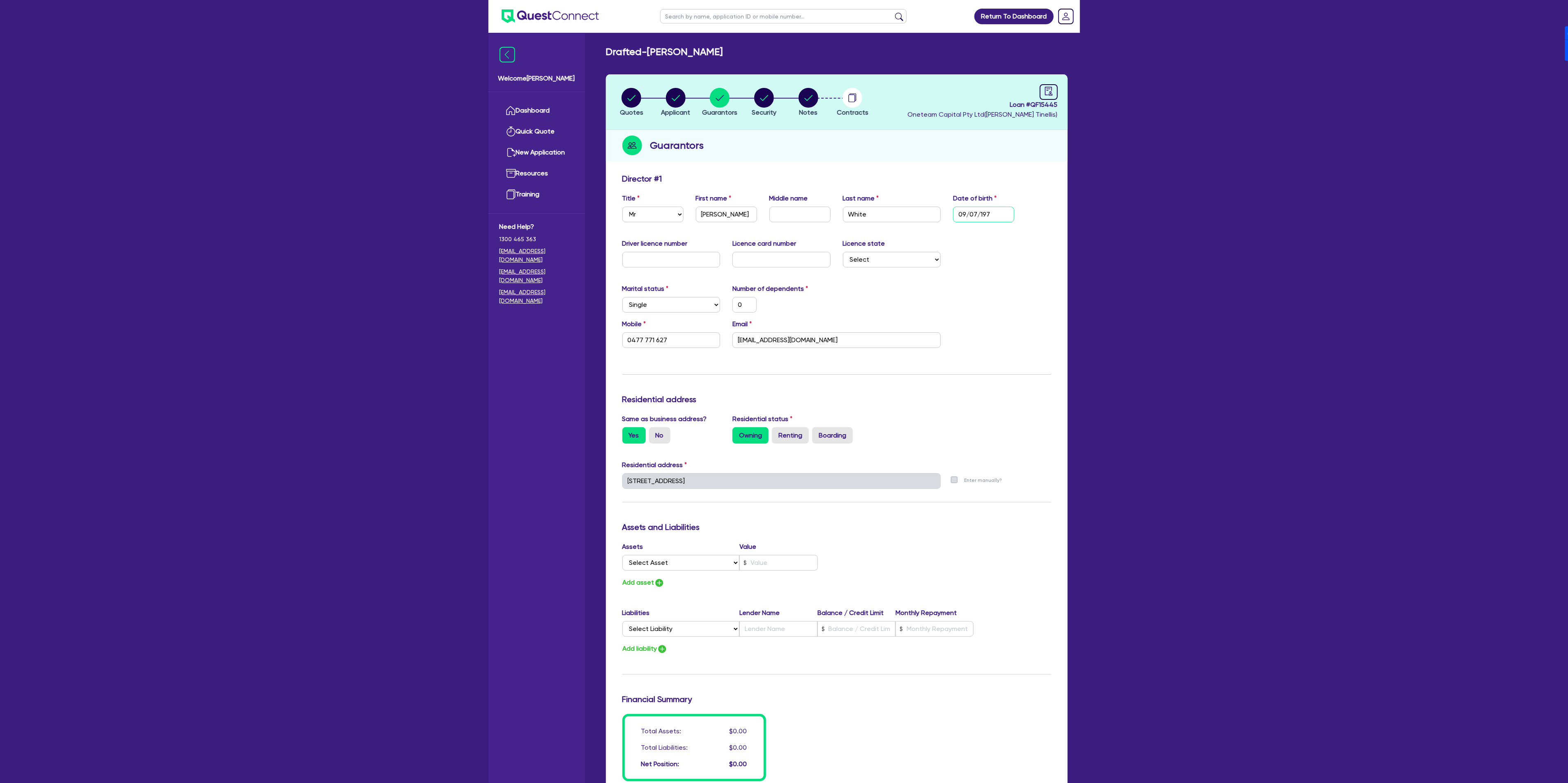
type input "0"
type input "0477 771 627"
type input "[DATE]"
type input "0"
type input "0477 771 627"
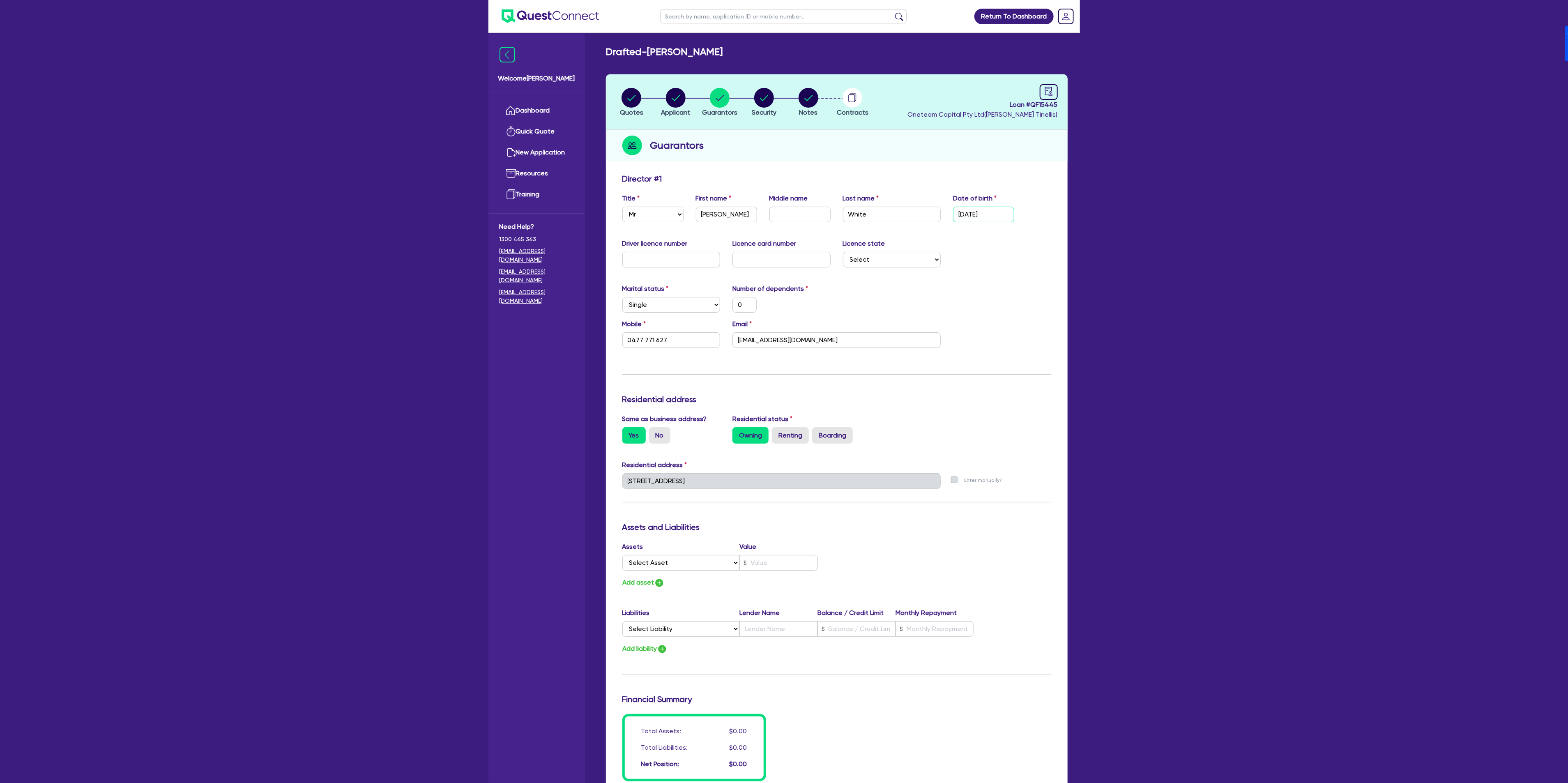
type input "[DATE]"
type input "0"
type input "0477 771 627"
type input "02"
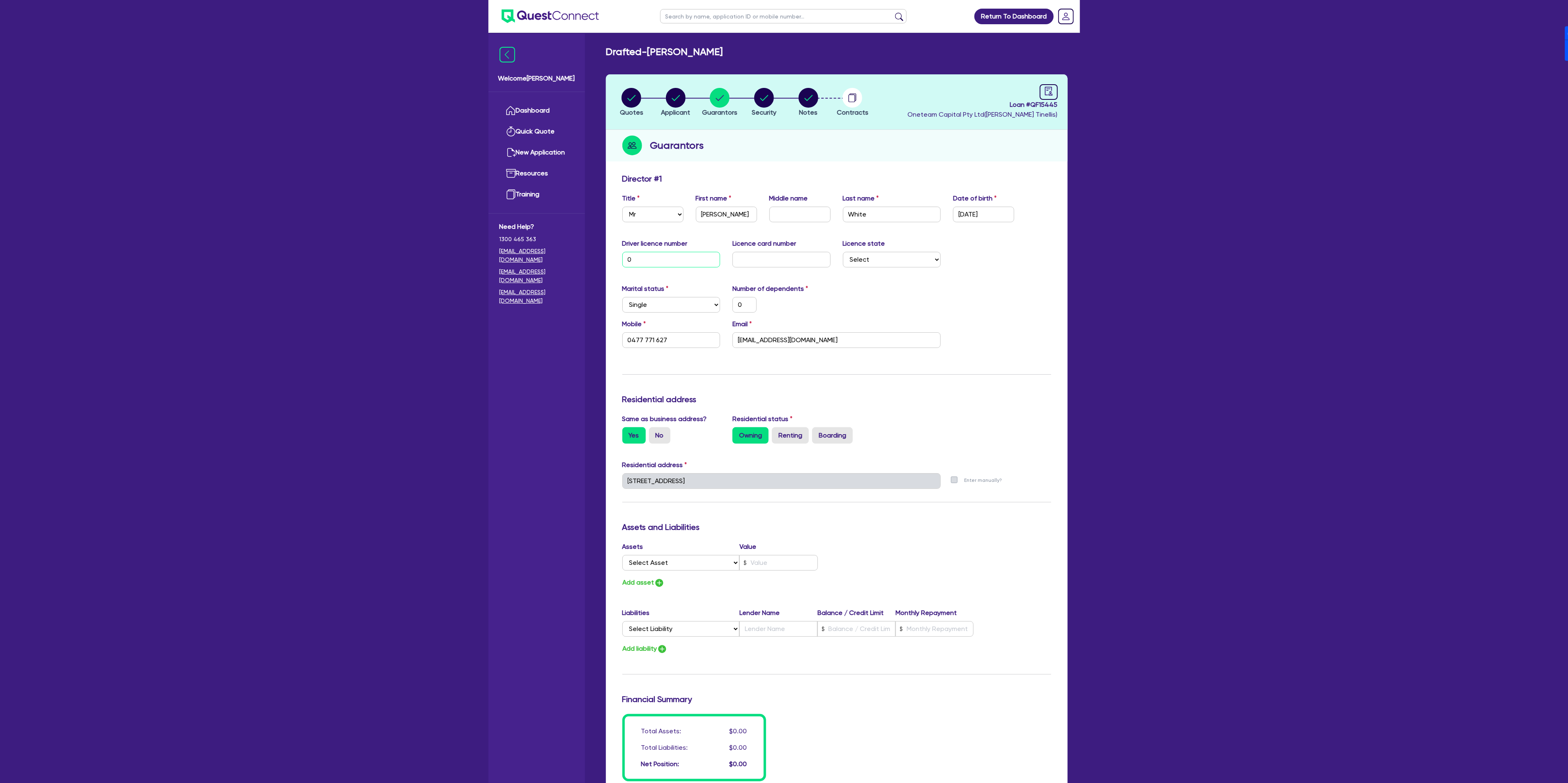
type input "0"
type input "0477 771 627"
type input "024"
type input "0"
type input "0477 771 627"
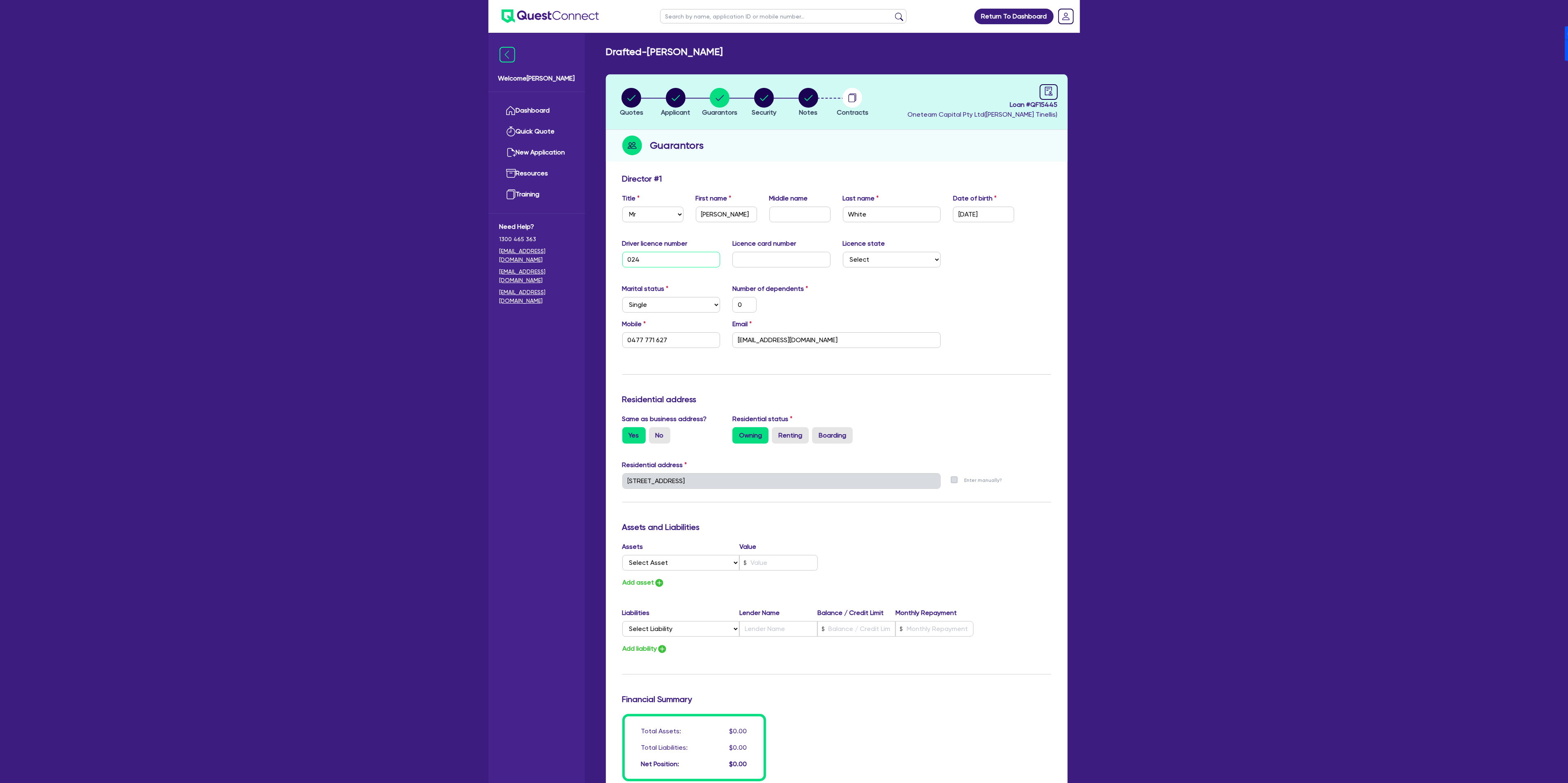
type input "0245"
type input "0"
type input "0477 771 627"
type input "02457"
type input "0"
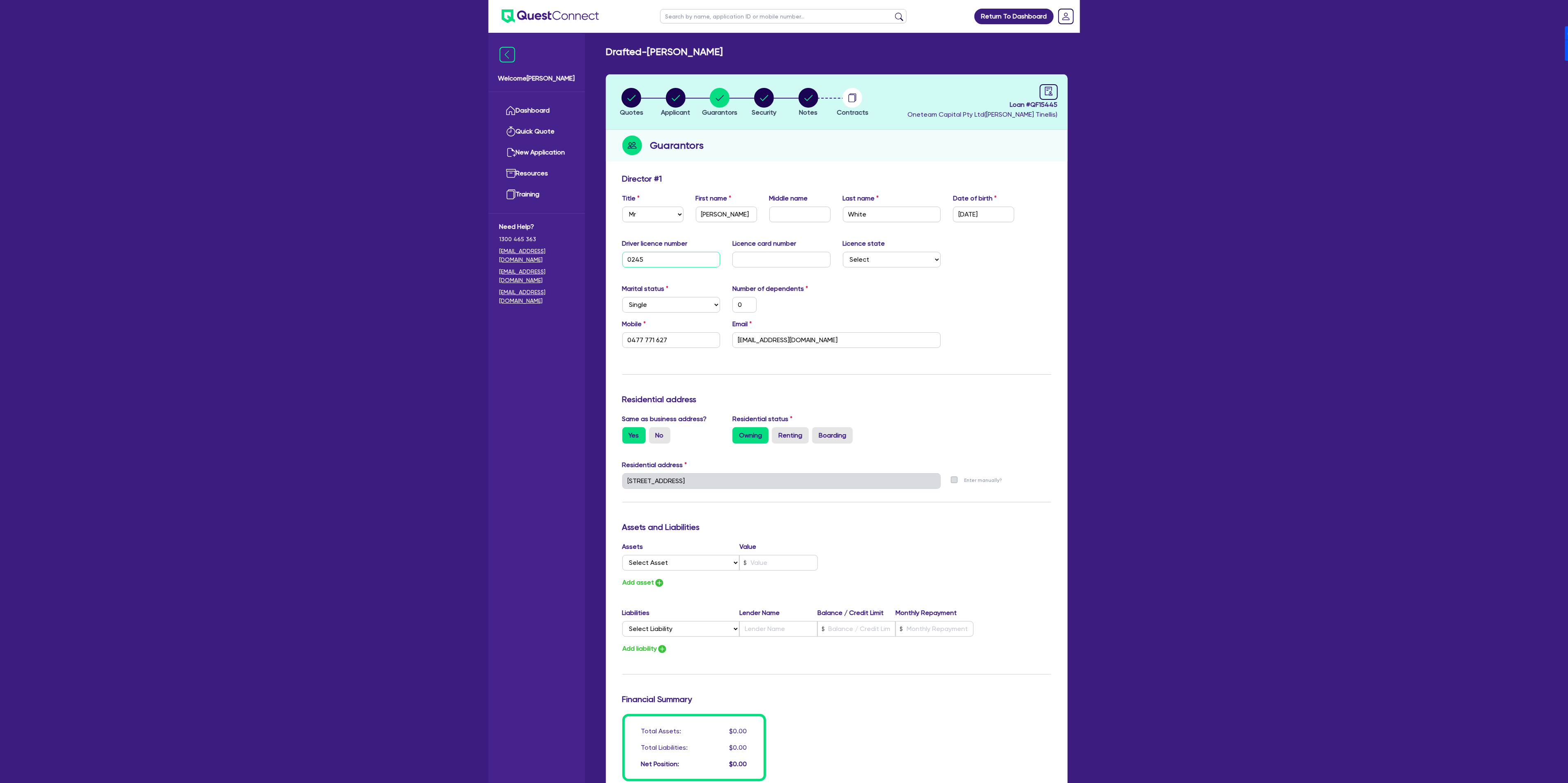
type input "0477 771 627"
type input "024573"
type input "0"
type input "0477 771 627"
type input "0245735"
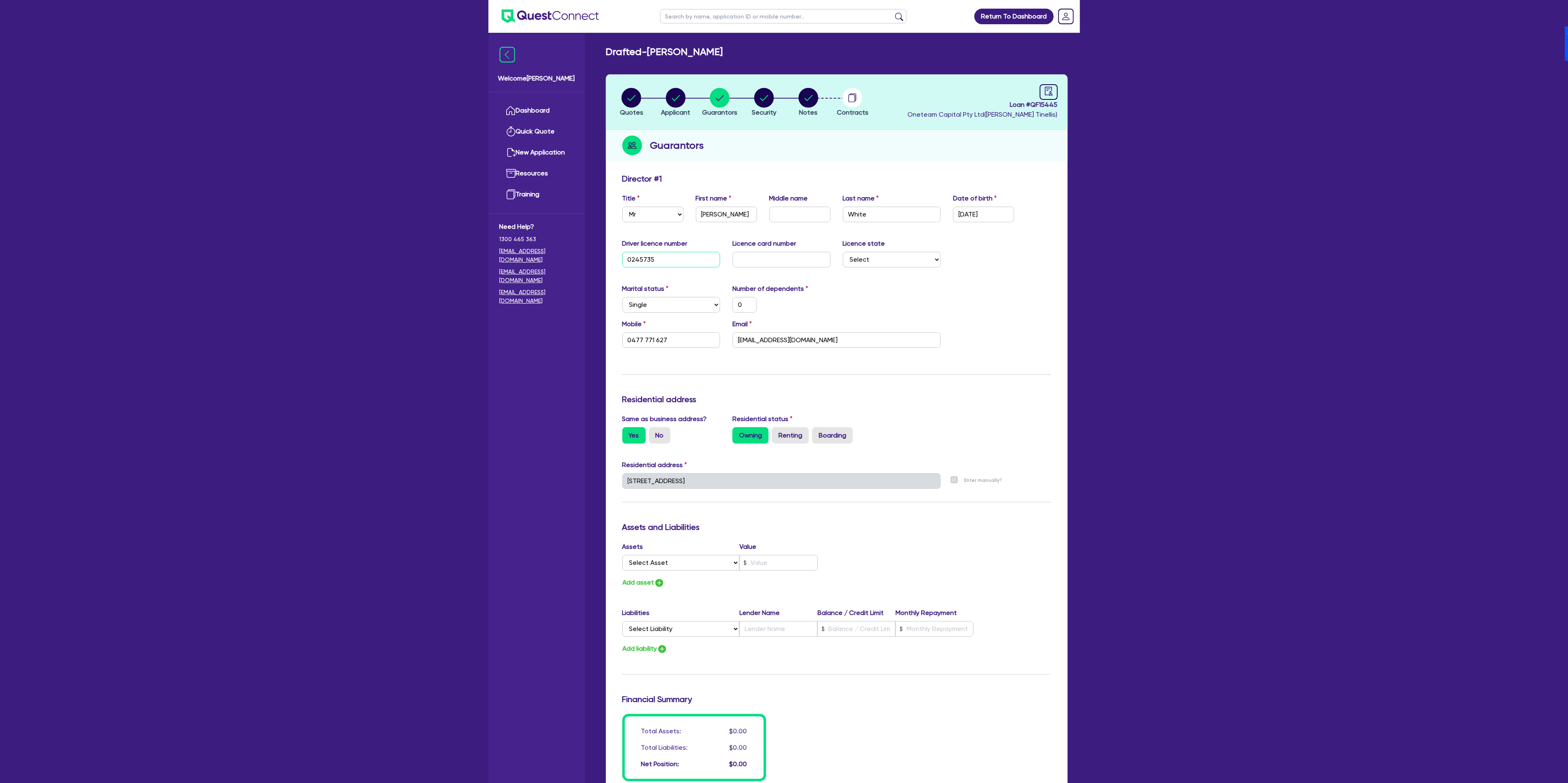
type input "0"
type input "0477 771 627"
type input "02457352"
type input "0"
type input "0477 771 627"
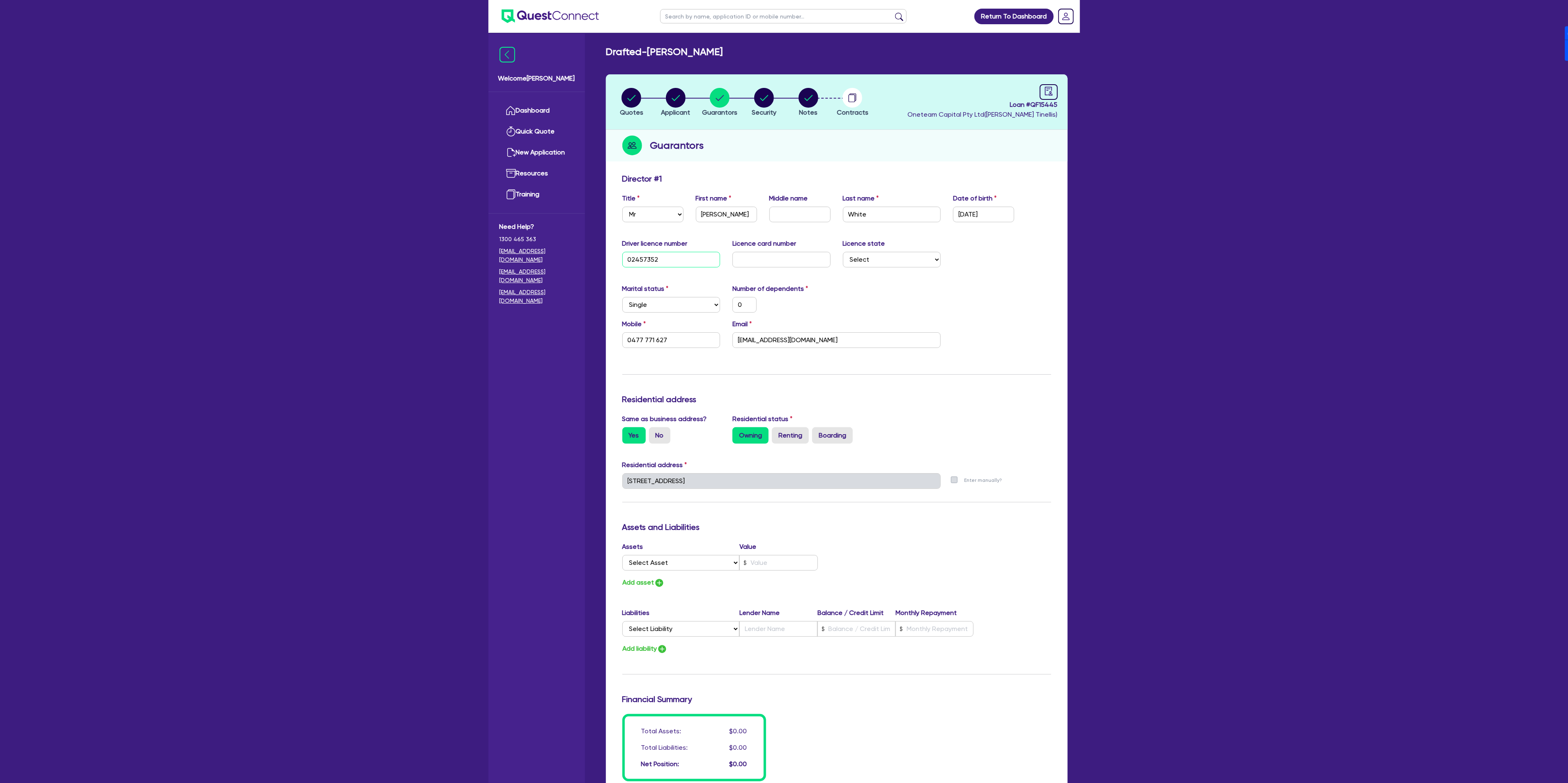
type input "024573524"
type input "0"
type input "0477 771 627"
type input "024573524"
select select "VIC"
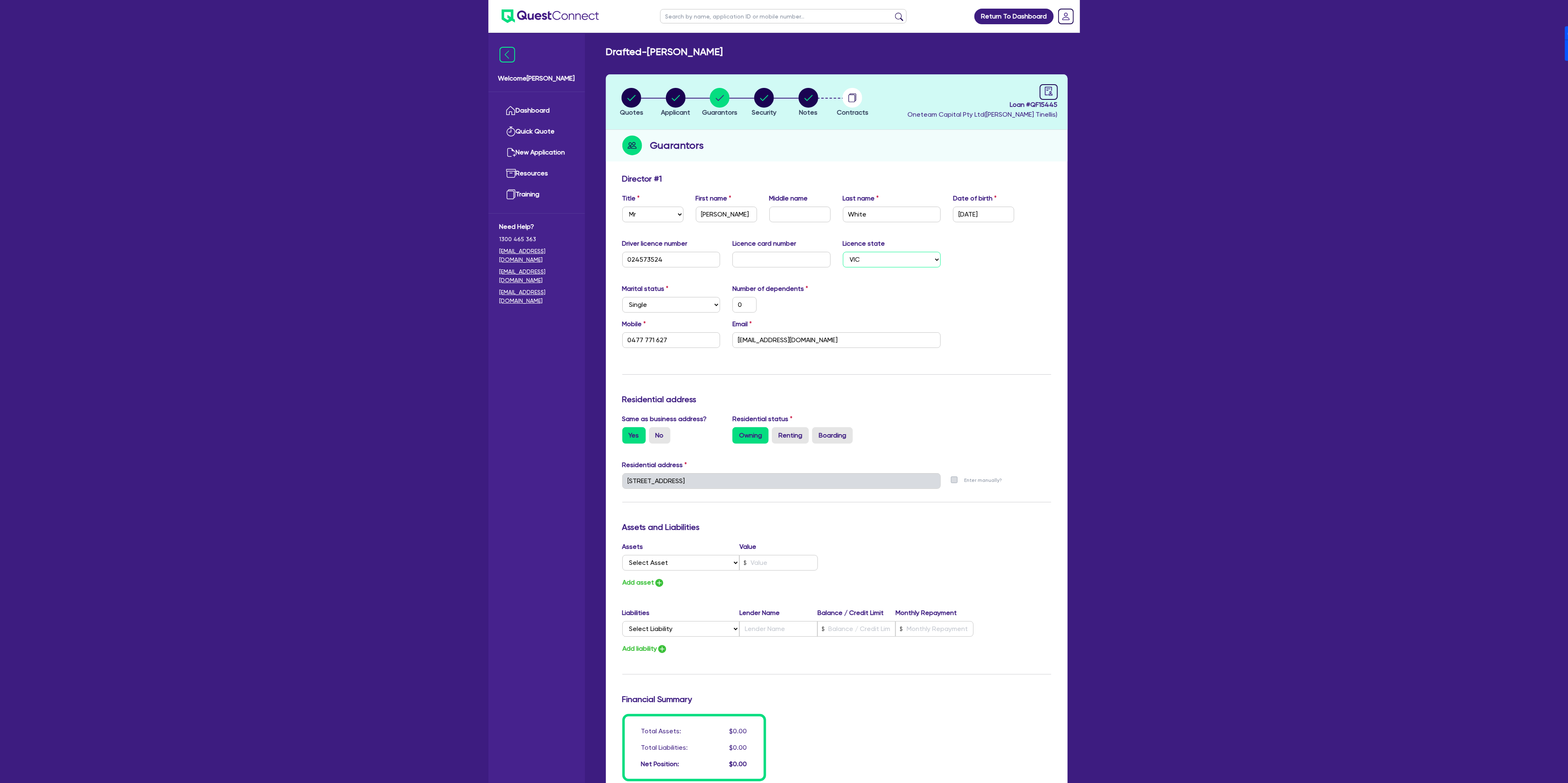
type input "0"
type input "0477 771 627"
select select "QLD"
type input "0"
type input "0477 771 627"
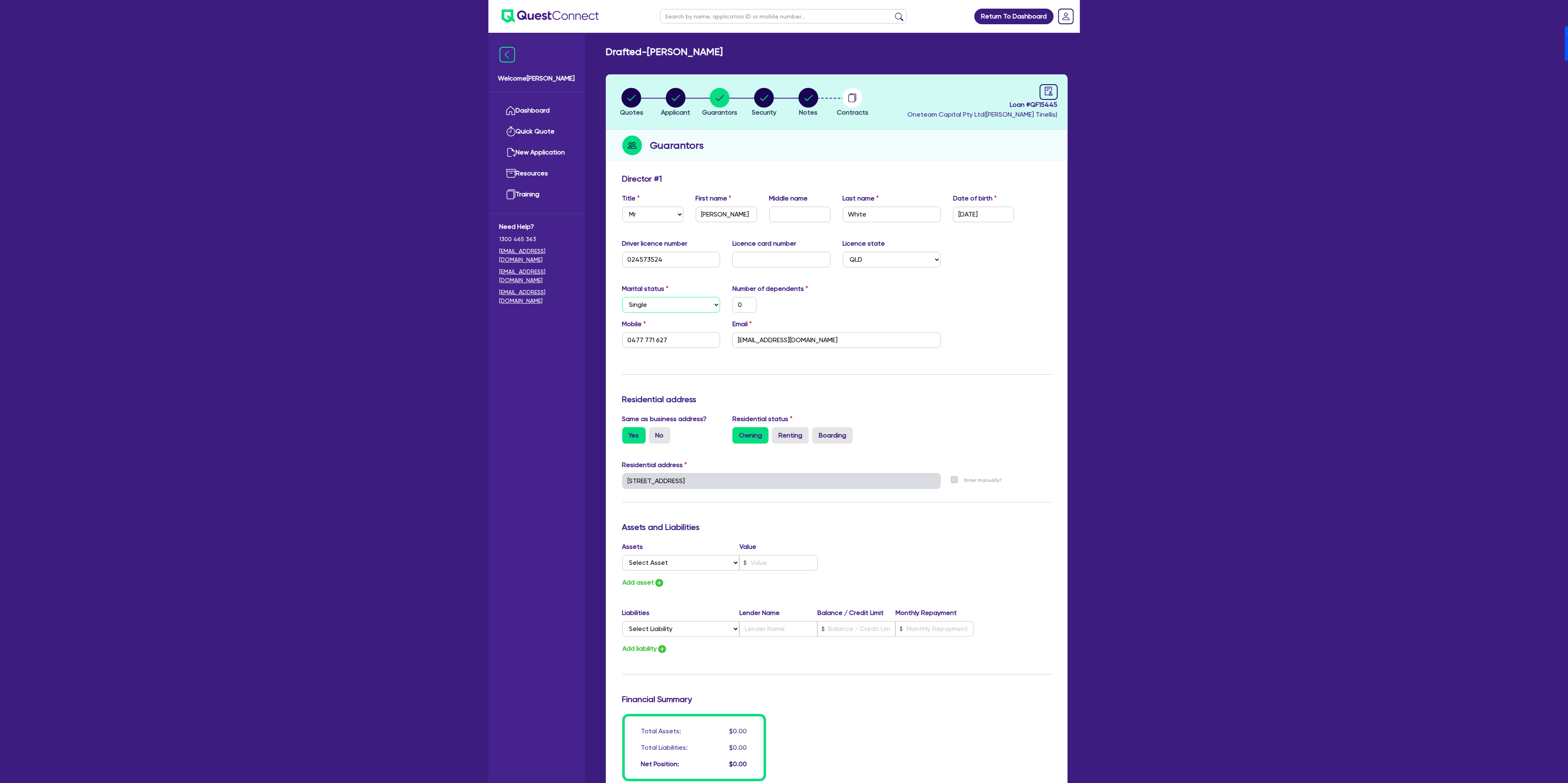
click at [681, 305] on select "Select Single Married De Facto / Partner" at bounding box center [671, 305] width 98 height 16
select select "MARRIED"
click at [622, 297] on select "Select Single Married De Facto / Partner" at bounding box center [671, 305] width 98 height 16
type input "0"
type input "0477 771 627"
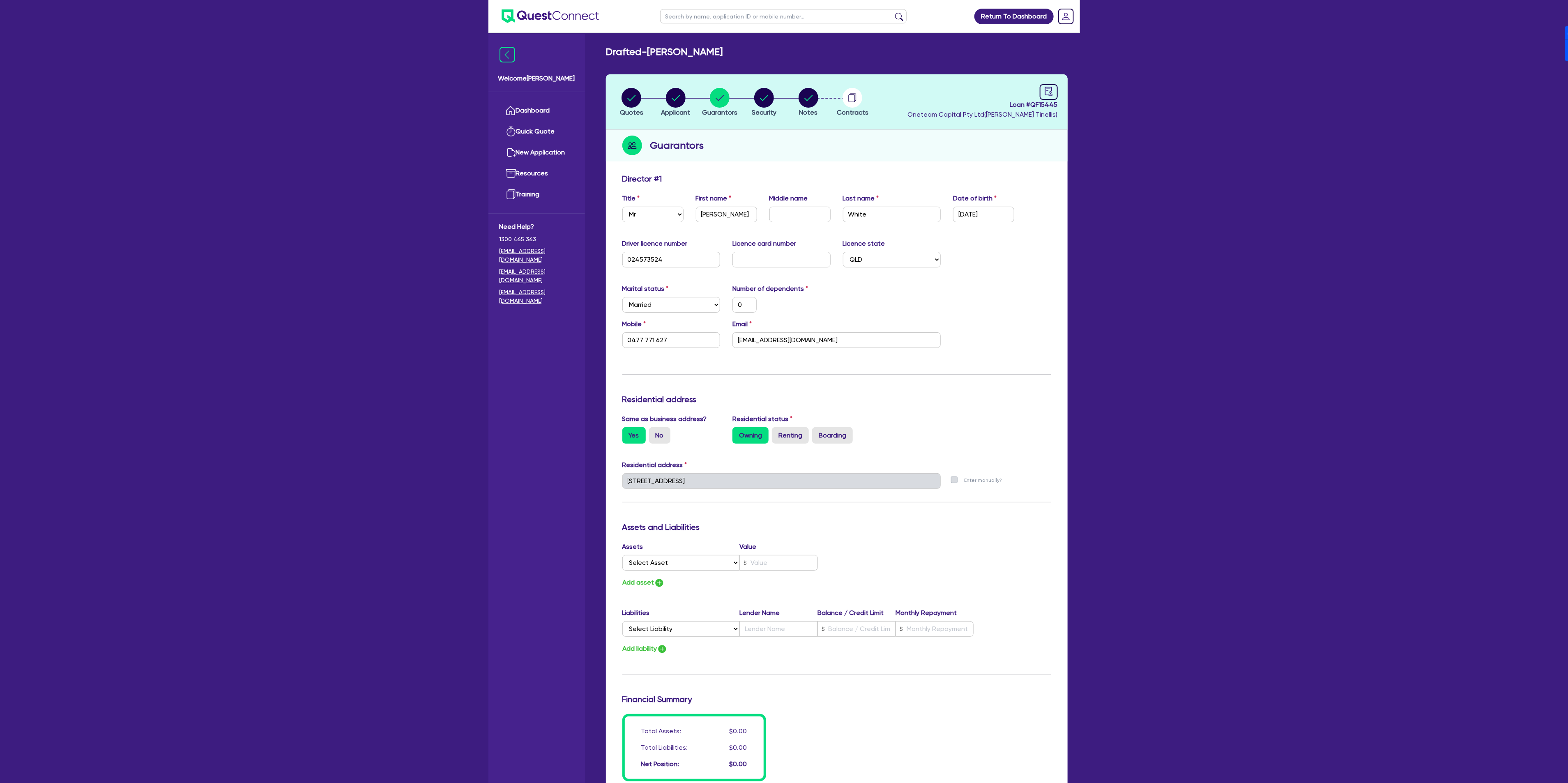
click at [1006, 300] on div "Marital status Select [DEMOGRAPHIC_DATA] Married De Facto / Partner Number of d…" at bounding box center [836, 301] width 441 height 35
click at [687, 103] on div "button" at bounding box center [676, 97] width 29 height 19
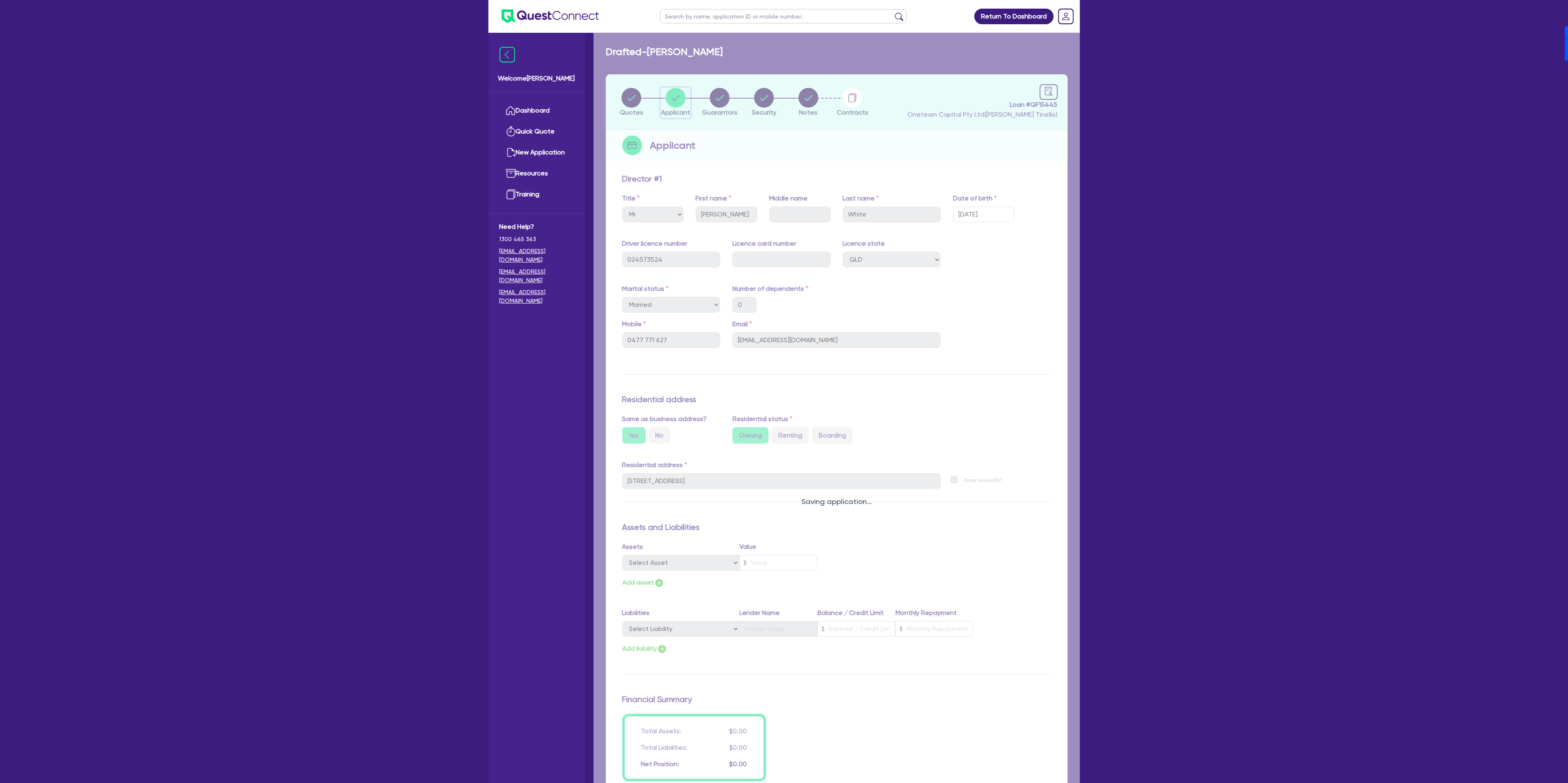
select select "SOLE_TRADER"
select select "TRANSPORT_WAREHOUSING"
select select "TAXI_LUXURY_CAR_SERVICES"
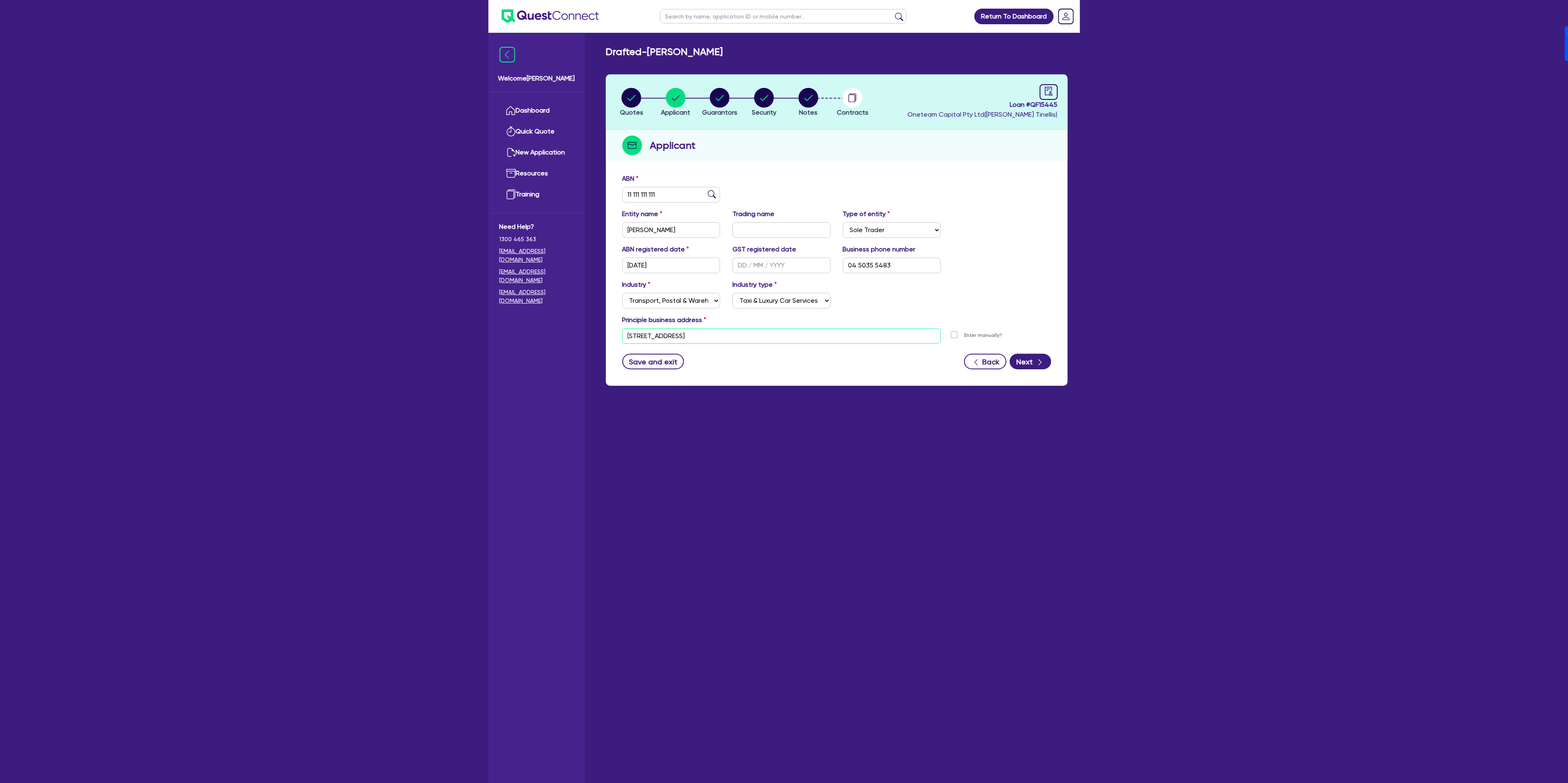
click at [772, 334] on input "[STREET_ADDRESS]" at bounding box center [782, 336] width 319 height 16
paste input "[STREET_ADDRESS]"
click at [1071, 276] on div "Quotes Applicant [GEOGRAPHIC_DATA] Security Notes Contracts Loan # QF15445 Onet…" at bounding box center [836, 235] width 474 height 321
click at [752, 329] on input "[STREET_ADDRESS]" at bounding box center [782, 336] width 319 height 16
click at [679, 349] on form "ABN 11 111 111 111 Entity name [PERSON_NAME] Trading name Type of entity Select…" at bounding box center [836, 271] width 429 height 195
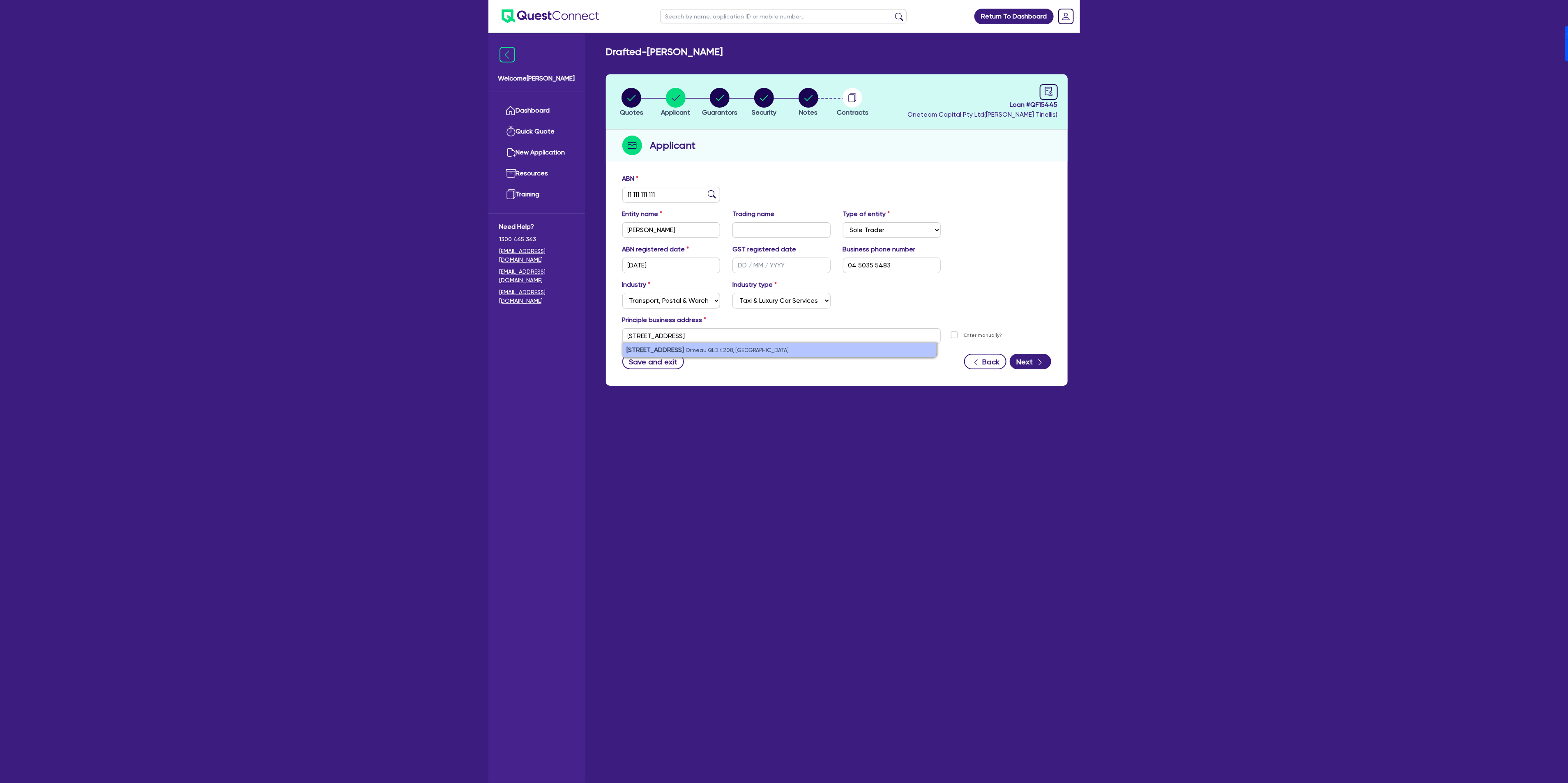
click at [743, 354] on li "[STREET_ADDRESS]" at bounding box center [779, 350] width 313 height 14
type input "[STREET_ADDRESS]"
click at [1041, 360] on icon "button" at bounding box center [1040, 362] width 8 height 8
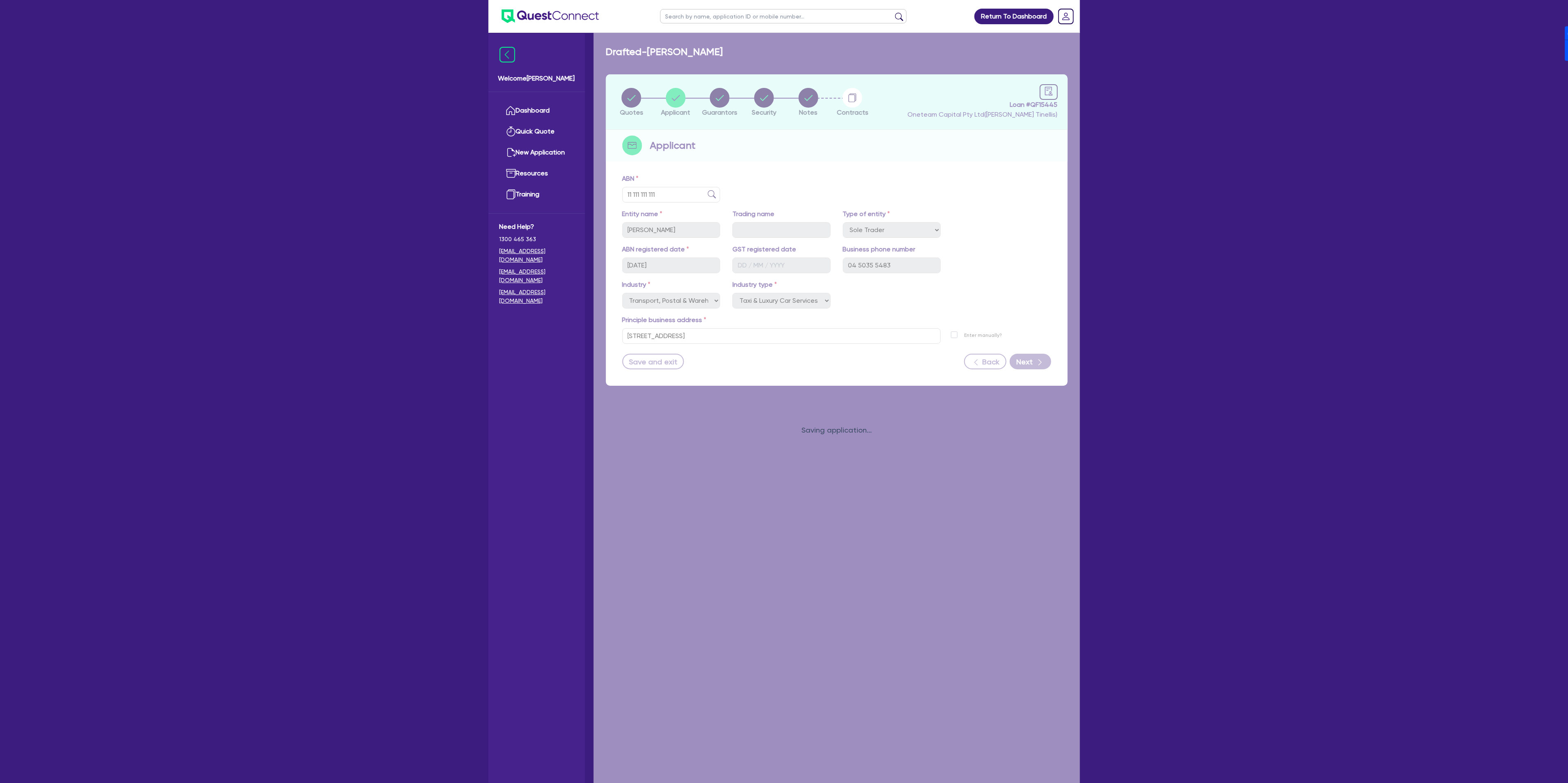
select select "MR"
select select "QLD"
select select "MARRIED"
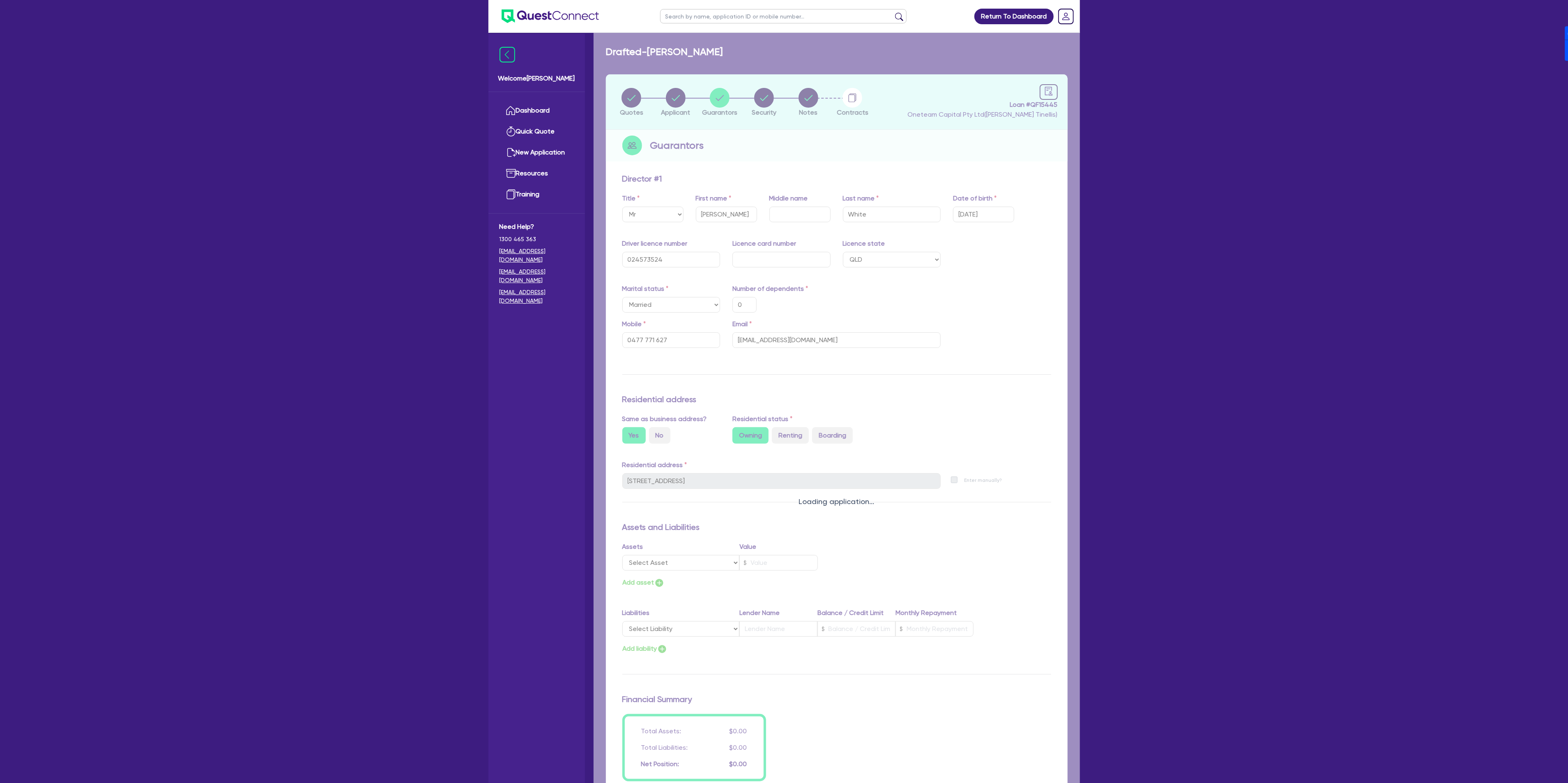
type input "0"
type input "0477 771 627"
type input "[STREET_ADDRESS]"
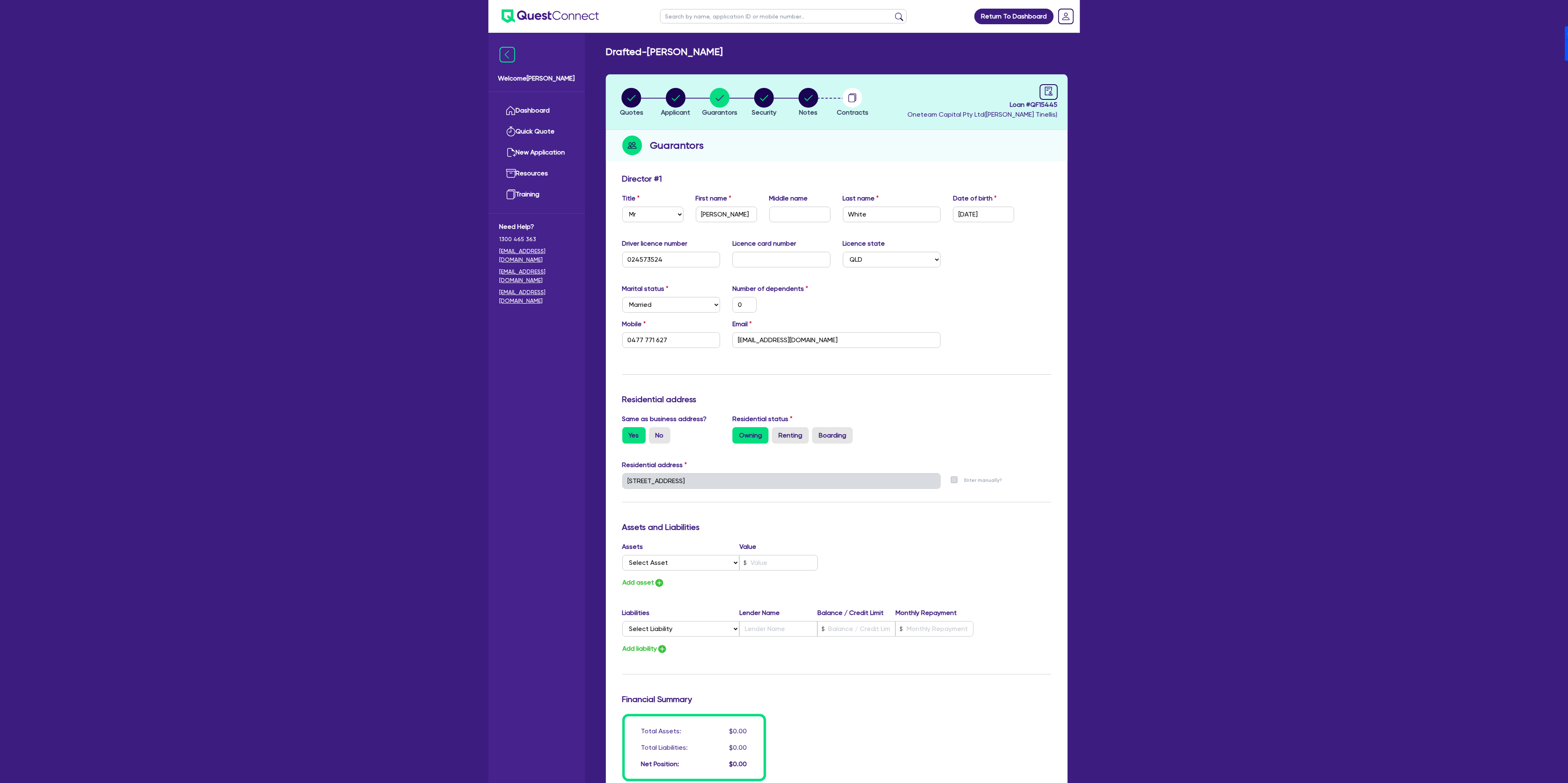
click at [1039, 350] on div "Mobile [PHONE_NUMBER] Email [EMAIL_ADDRESS][DOMAIN_NAME]" at bounding box center [836, 337] width 441 height 35
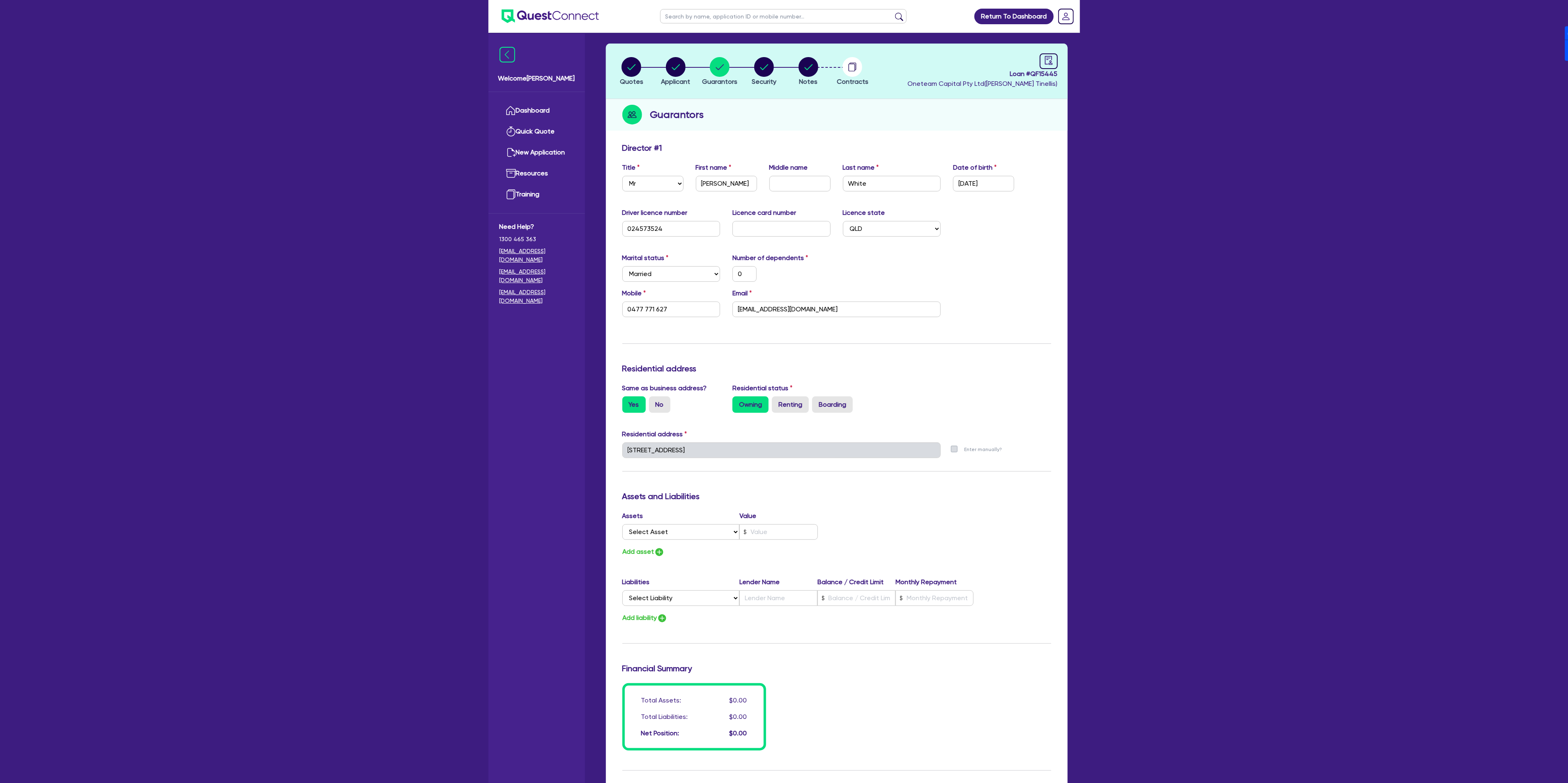
scroll to position [177, 0]
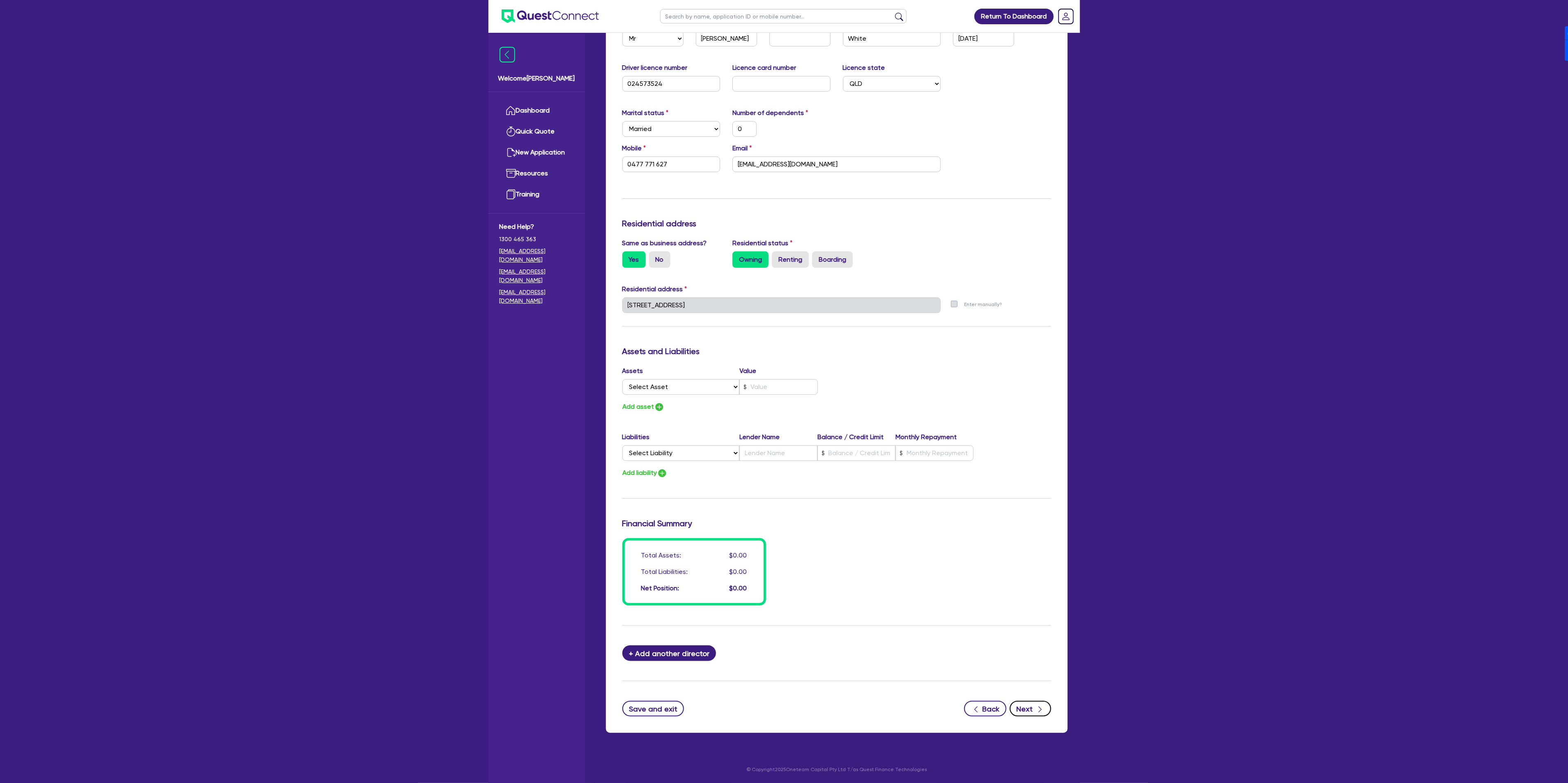
click at [1021, 704] on button "Next" at bounding box center [1031, 709] width 41 height 16
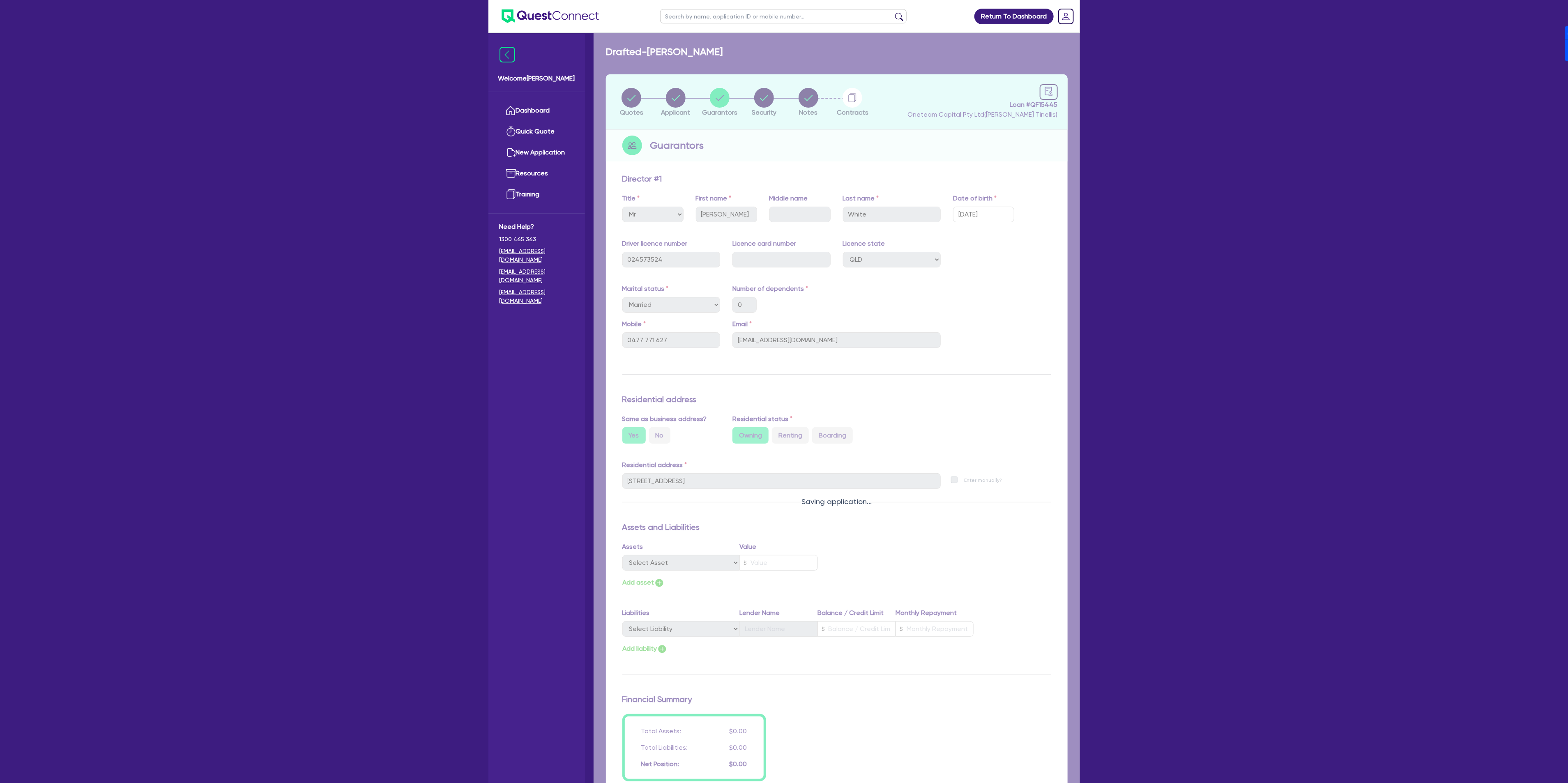
select select "CARS_AND_LIGHT_TRUCKS"
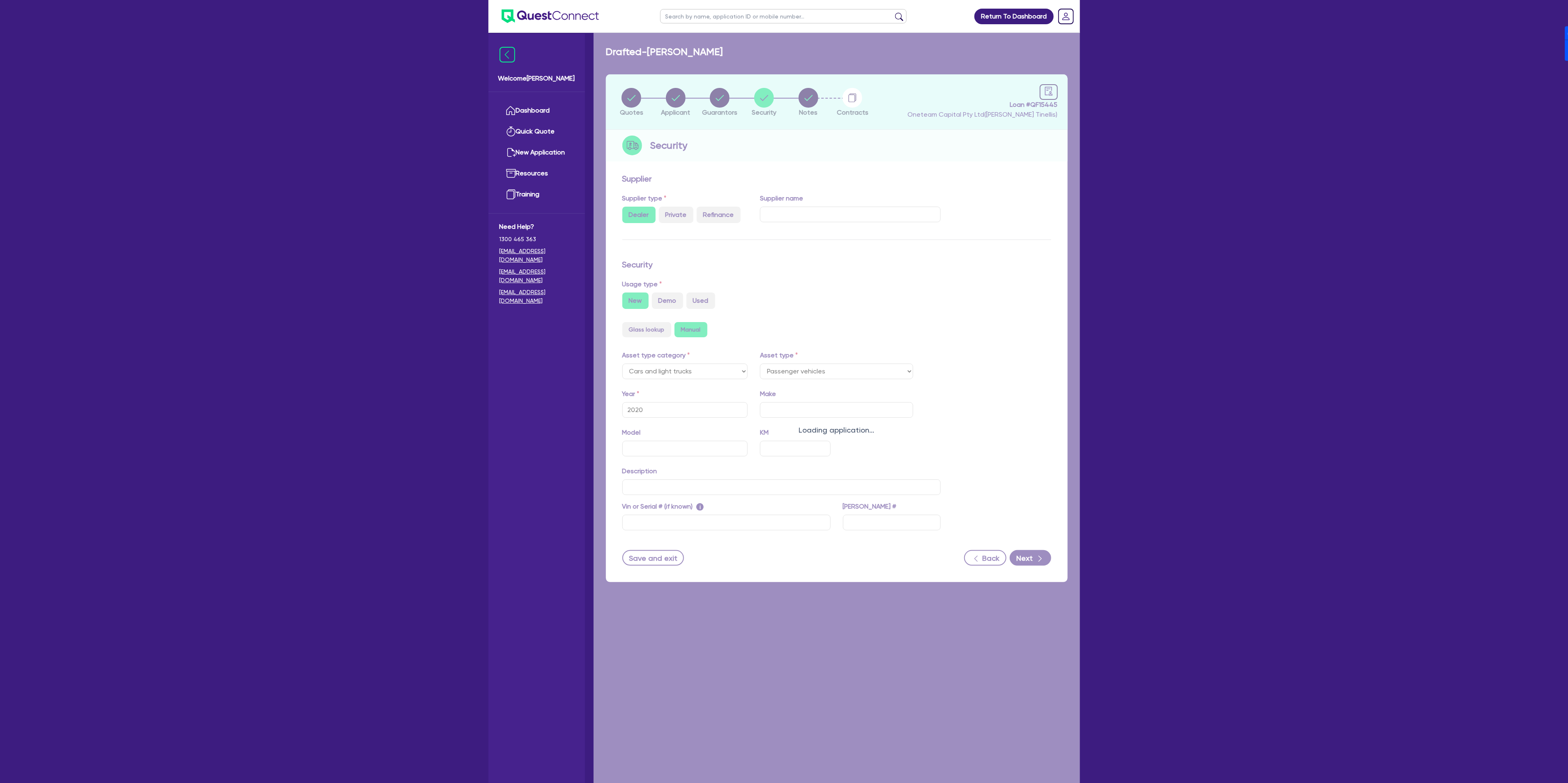
select select "PASSENGER_VEHICLES"
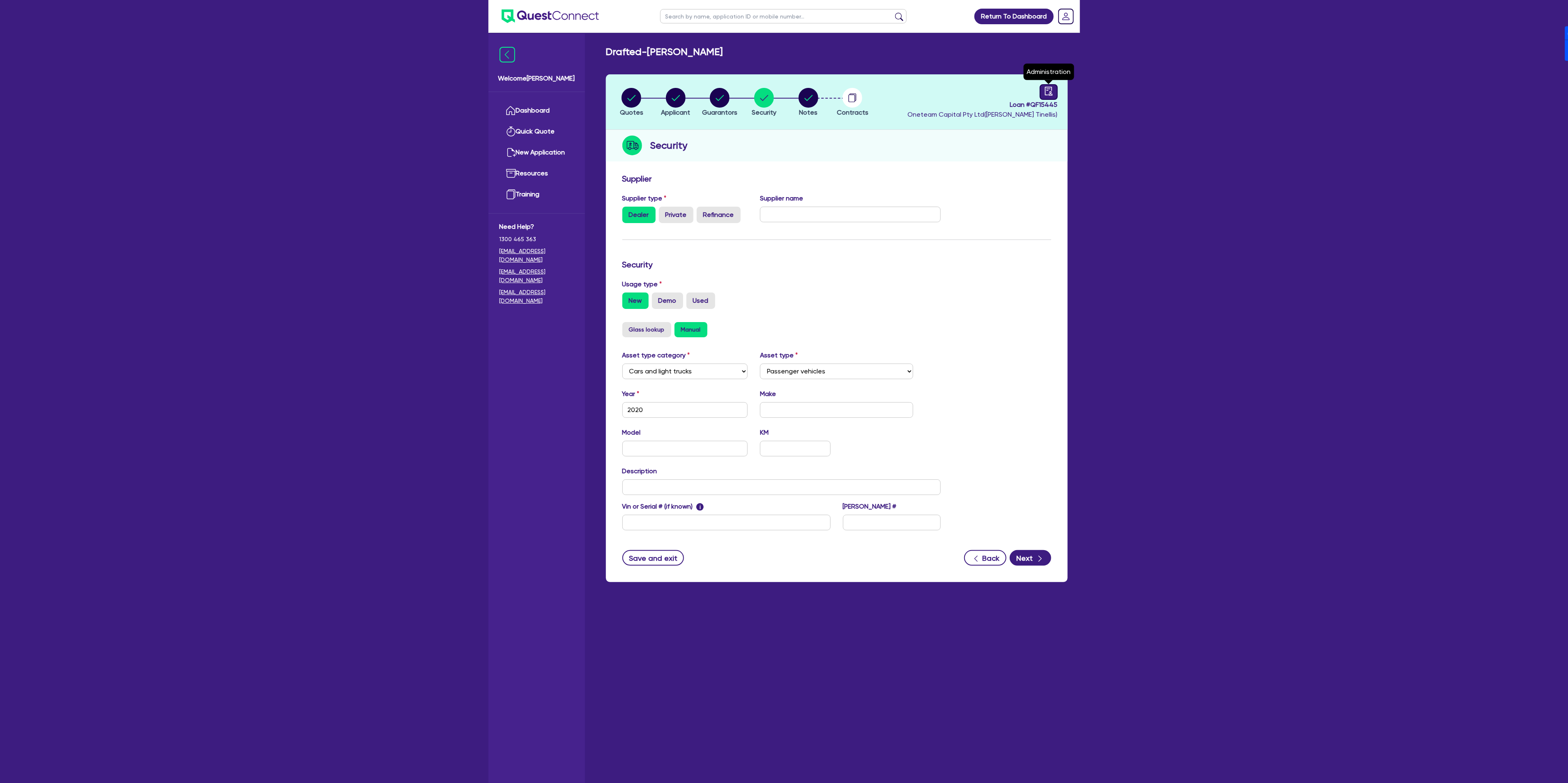
click at [1050, 86] on icon "audit" at bounding box center [1048, 91] width 7 height 9
select select "DRAFTED_NEW"
select select "Other"
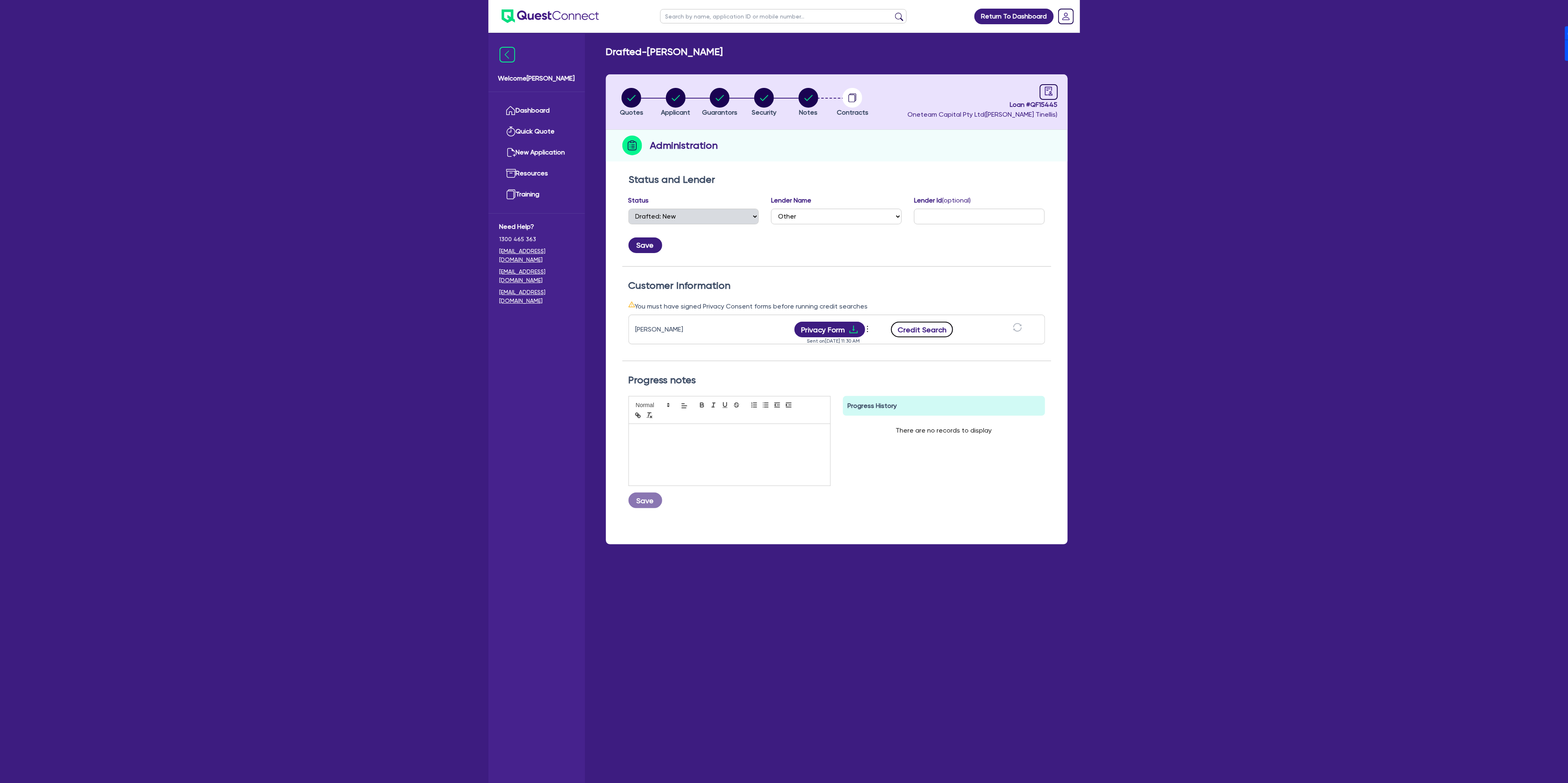
click at [913, 327] on button "Credit Search" at bounding box center [922, 329] width 63 height 16
click at [917, 324] on button "Credit Report" at bounding box center [922, 329] width 75 height 16
